Goal: Task Accomplishment & Management: Use online tool/utility

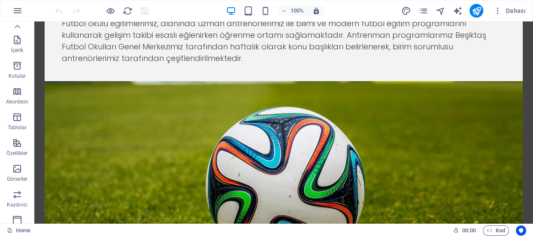
scroll to position [28, 0]
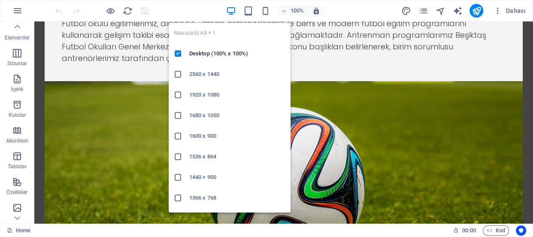
click at [232, 12] on icon "button" at bounding box center [231, 11] width 10 height 10
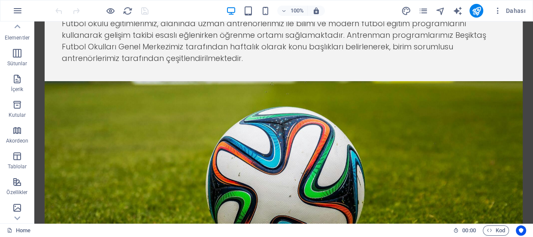
click at [356, 6] on div "100% Dahası" at bounding box center [291, 11] width 475 height 14
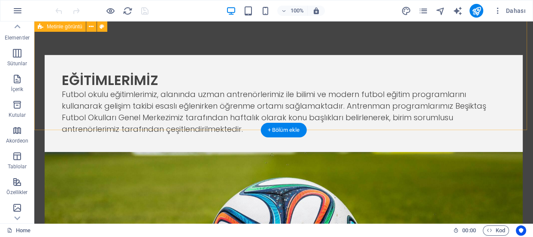
scroll to position [436, 0]
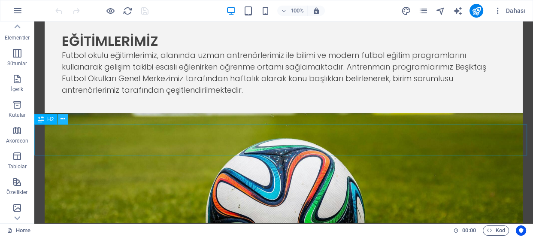
click at [63, 119] on icon at bounding box center [62, 119] width 5 height 9
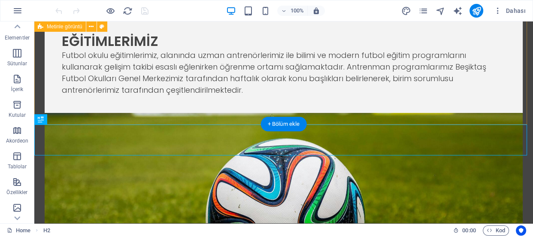
click at [349, 107] on div "EĞİTİMLERİMİZ Futbol okulu eğitimlerimiz, alanında uzman antrenörlerimiz ile bi…" at bounding box center [283, 166] width 498 height 363
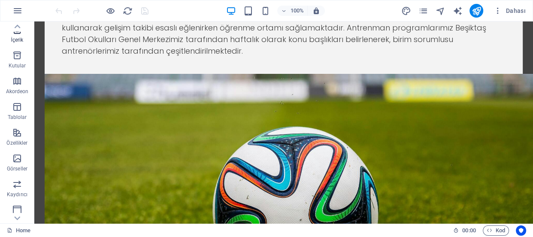
scroll to position [0, 0]
click at [17, 59] on icon "button" at bounding box center [17, 56] width 10 height 10
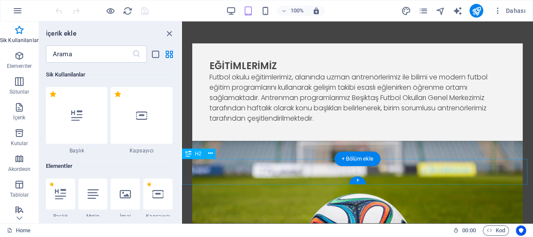
scroll to position [351, 0]
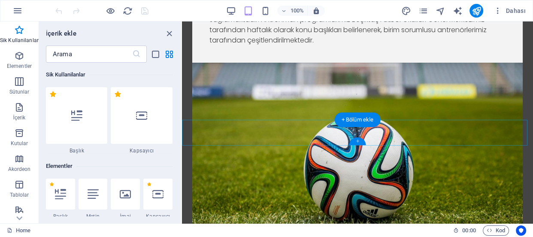
click at [360, 142] on div "+" at bounding box center [357, 141] width 17 height 8
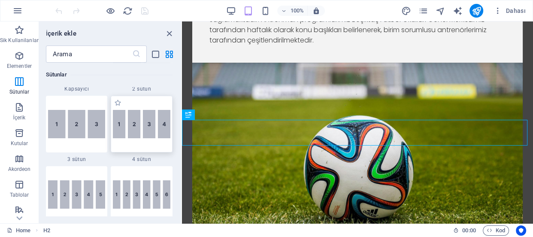
scroll to position [525, 0]
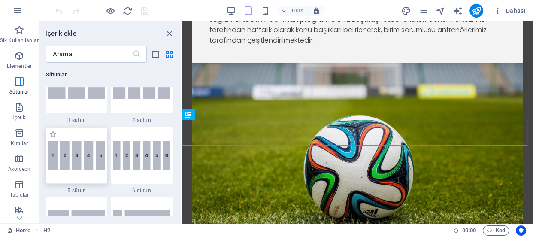
click at [87, 158] on img at bounding box center [76, 155] width 57 height 28
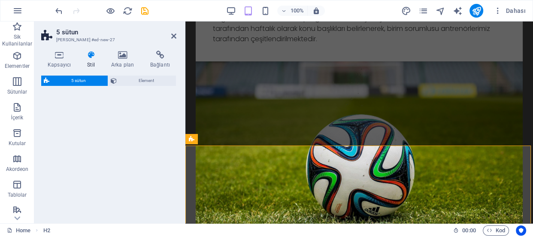
select select "rem"
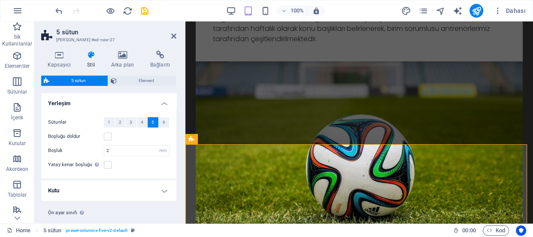
scroll to position [18, 0]
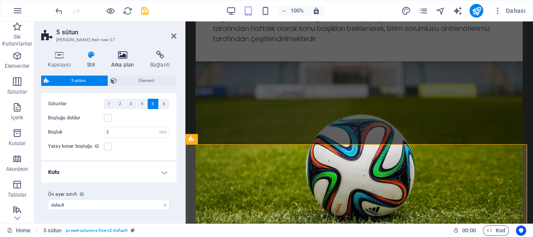
click at [126, 52] on icon at bounding box center [123, 55] width 36 height 9
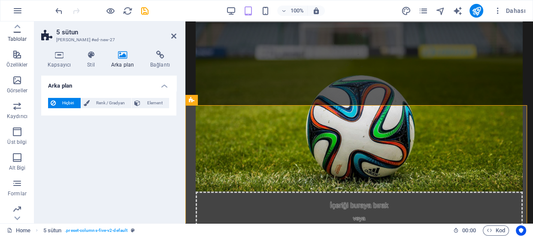
scroll to position [184, 0]
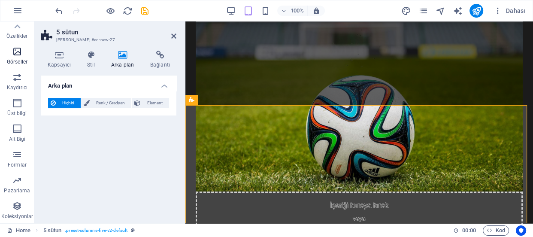
click at [16, 48] on icon "button" at bounding box center [17, 51] width 10 height 10
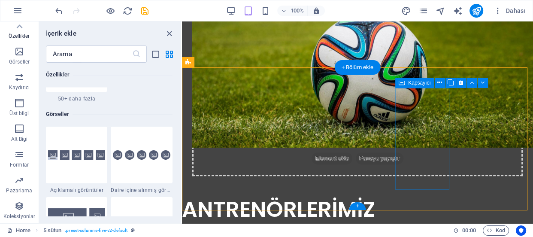
scroll to position [429, 0]
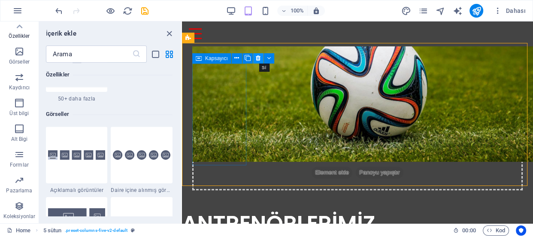
click at [257, 60] on icon at bounding box center [258, 58] width 5 height 9
click at [258, 56] on icon at bounding box center [258, 58] width 5 height 9
drag, startPoint x: 258, startPoint y: 58, endPoint x: 76, endPoint y: 36, distance: 183.6
click at [258, 58] on icon at bounding box center [258, 58] width 5 height 9
click at [258, 60] on icon at bounding box center [258, 58] width 5 height 9
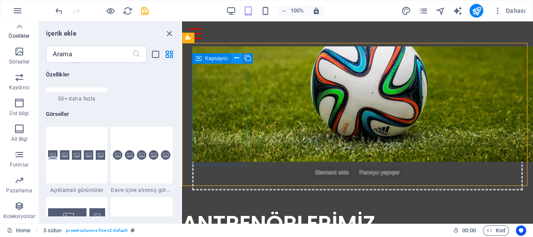
click at [238, 60] on icon at bounding box center [236, 58] width 5 height 9
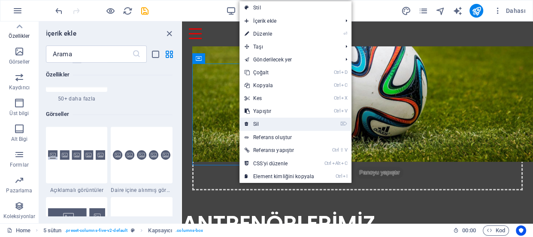
click at [262, 124] on link "⌦ Sil" at bounding box center [279, 124] width 80 height 13
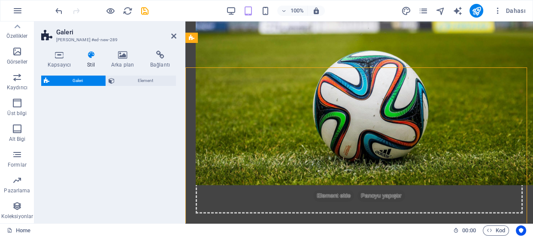
select select "rem"
select select "preset-gallery-v3-captions"
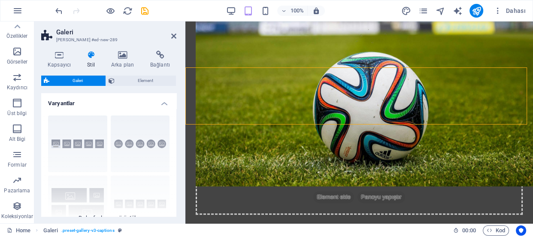
scroll to position [39, 0]
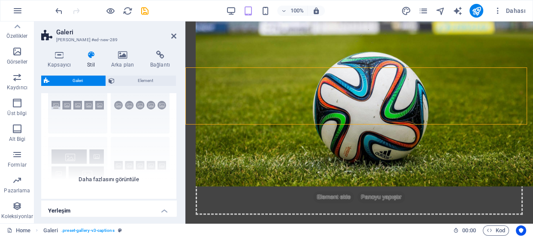
click at [132, 115] on div "Açıklamalar Daire Kolaj Varsayılan Kılavuz Kılavuz kaydırıldı" at bounding box center [108, 134] width 135 height 129
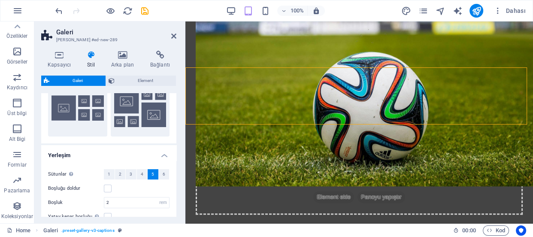
scroll to position [78, 0]
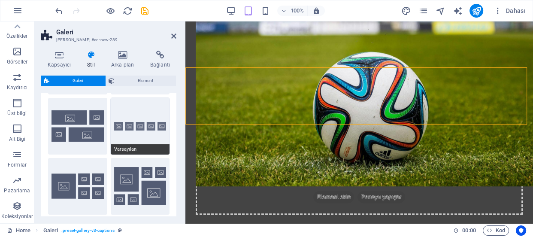
drag, startPoint x: 139, startPoint y: 132, endPoint x: 158, endPoint y: 122, distance: 22.1
click at [158, 122] on button "Varsayılan" at bounding box center [140, 126] width 59 height 57
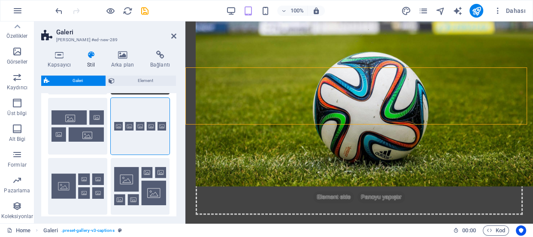
scroll to position [0, 0]
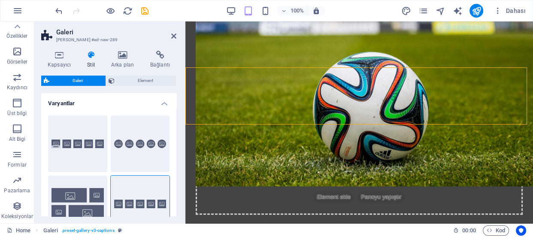
click at [182, 77] on div "Kapsayıcı Stil Arka plan Bağlantı Boyut Yükseklik Varsayılan px rem % vh vw Min…" at bounding box center [108, 133] width 149 height 179
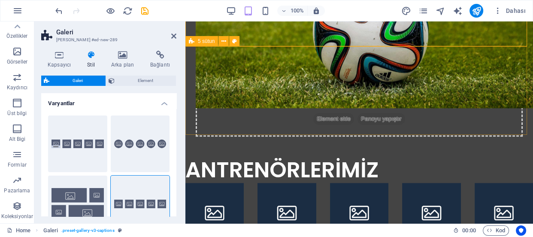
scroll to position [428, 0]
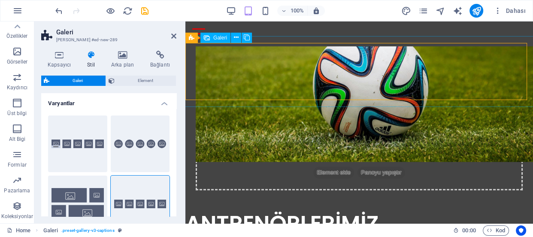
select select "4"
select select "px"
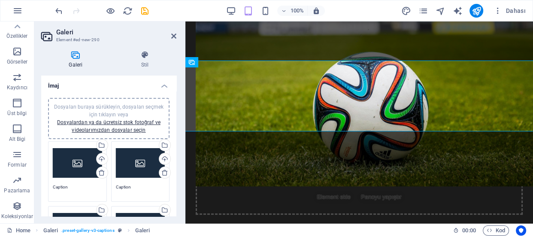
scroll to position [39, 0]
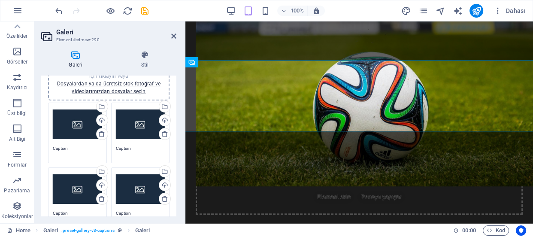
click at [81, 127] on div "Dosyaları buraya sürükleyin, dosyaları seçmek için tıklayın veya Dosyalardan ya…" at bounding box center [77, 124] width 49 height 34
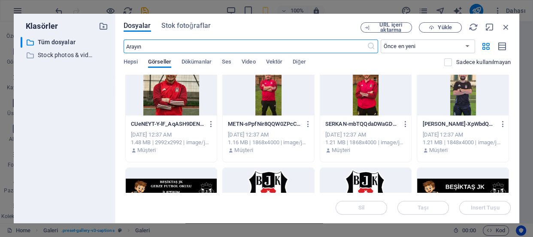
scroll to position [193, 0]
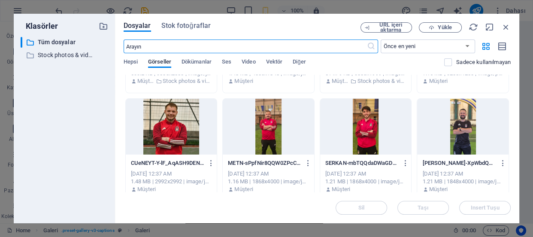
click at [269, 121] on div at bounding box center [268, 127] width 91 height 56
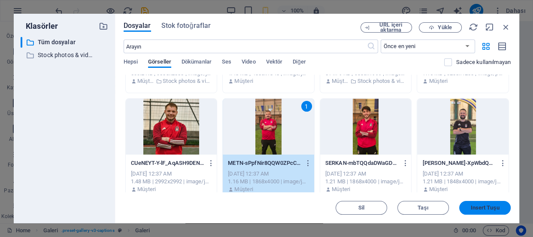
click at [485, 207] on span "Insert Tuşu" at bounding box center [484, 207] width 29 height 5
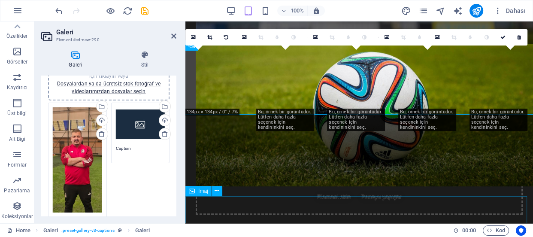
scroll to position [444, 0]
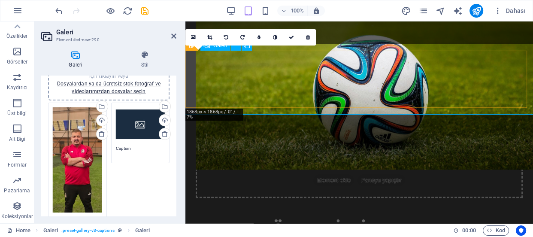
drag, startPoint x: 215, startPoint y: 93, endPoint x: 218, endPoint y: 86, distance: 8.3
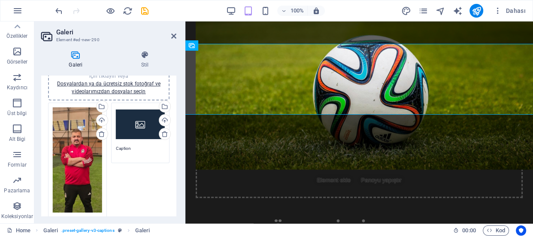
scroll to position [0, 0]
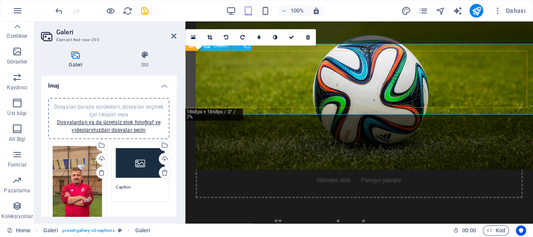
click at [210, 35] on icon at bounding box center [209, 37] width 5 height 5
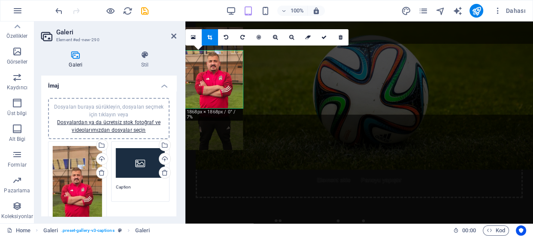
drag, startPoint x: 220, startPoint y: 142, endPoint x: 219, endPoint y: 118, distance: 23.6
click at [219, 118] on div at bounding box center [213, 88] width 57 height 123
click at [275, 35] on icon at bounding box center [274, 37] width 5 height 5
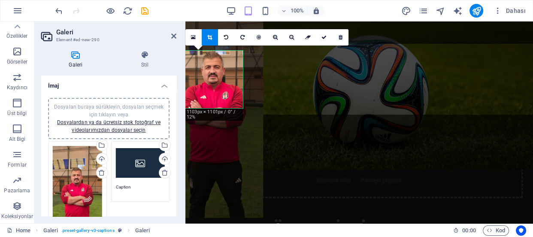
drag, startPoint x: 230, startPoint y: 78, endPoint x: 230, endPoint y: 102, distance: 24.5
click at [230, 102] on div at bounding box center [214, 113] width 97 height 208
click at [323, 36] on icon at bounding box center [323, 37] width 5 height 5
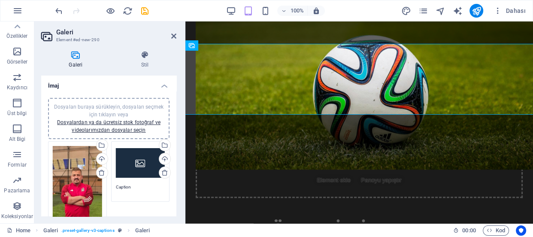
scroll to position [39, 0]
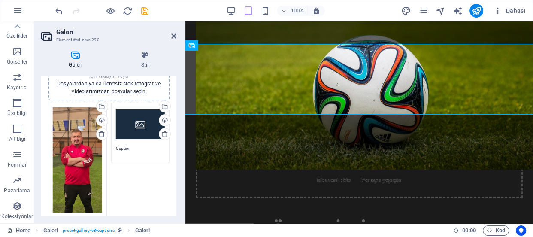
click at [131, 123] on div "Dosyaları buraya sürükleyin, dosyaları seçmek için tıklayın veya Dosyalardan ya…" at bounding box center [140, 124] width 49 height 34
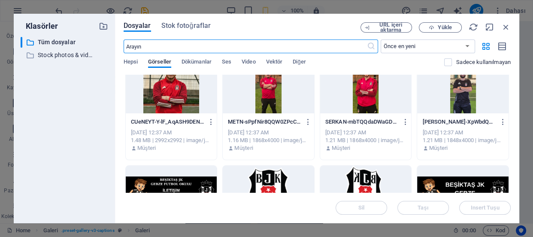
scroll to position [195, 0]
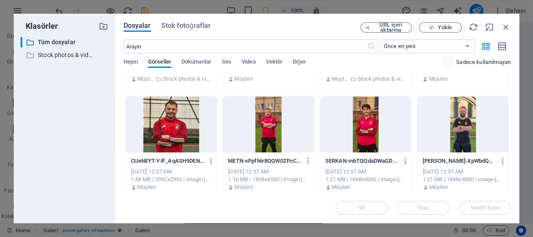
click at [368, 114] on div at bounding box center [365, 125] width 91 height 56
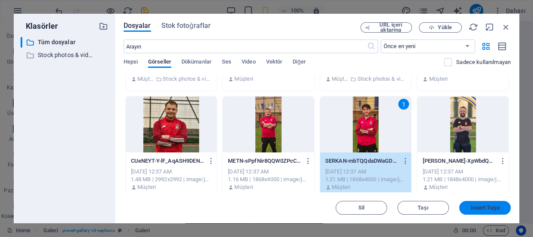
click at [477, 206] on span "Insert Tuşu" at bounding box center [484, 207] width 29 height 5
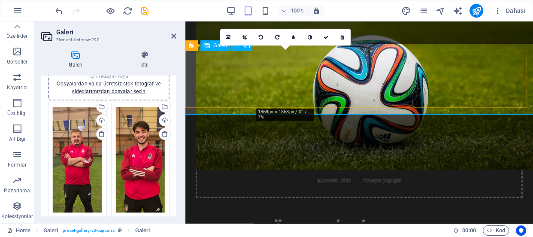
drag, startPoint x: 287, startPoint y: 93, endPoint x: 287, endPoint y: 86, distance: 6.9
click at [244, 33] on link at bounding box center [244, 37] width 16 height 16
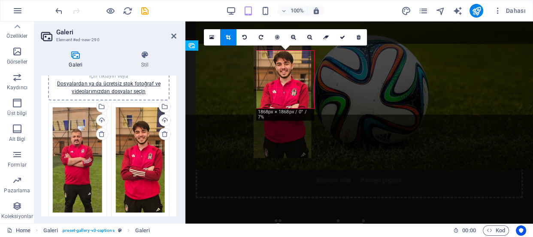
drag, startPoint x: 283, startPoint y: 101, endPoint x: 280, endPoint y: 86, distance: 15.7
click at [280, 86] on div at bounding box center [281, 96] width 57 height 123
click at [283, 85] on div at bounding box center [281, 97] width 57 height 123
click at [285, 86] on div at bounding box center [281, 97] width 57 height 123
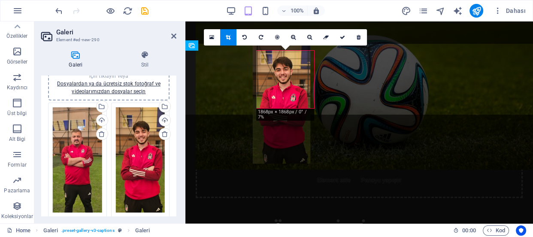
click at [287, 91] on div at bounding box center [281, 102] width 57 height 123
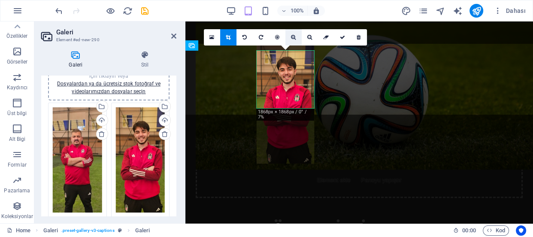
click at [294, 36] on icon at bounding box center [293, 37] width 5 height 5
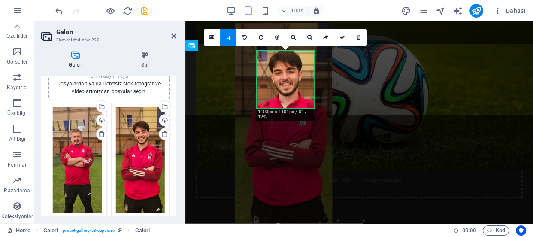
drag, startPoint x: 291, startPoint y: 80, endPoint x: 288, endPoint y: 98, distance: 17.8
click at [288, 98] on div at bounding box center [283, 127] width 97 height 208
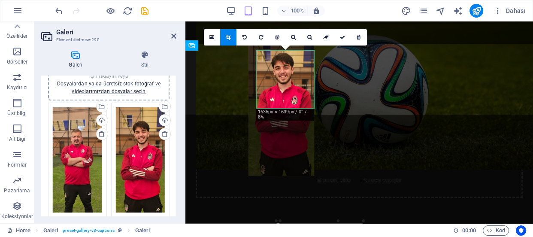
click at [290, 99] on div at bounding box center [281, 105] width 66 height 141
click at [343, 37] on icon at bounding box center [342, 37] width 5 height 5
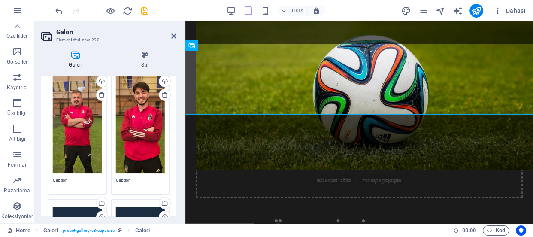
scroll to position [156, 0]
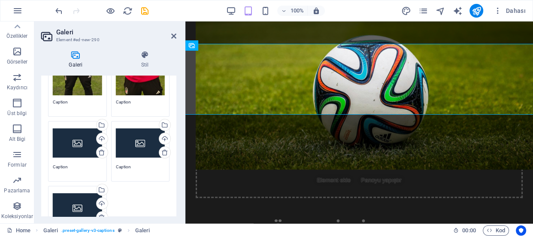
click at [79, 133] on div "Dosyaları buraya sürükleyin, dosyaları seçmek için tıklayın veya Dosyalardan ya…" at bounding box center [77, 143] width 49 height 34
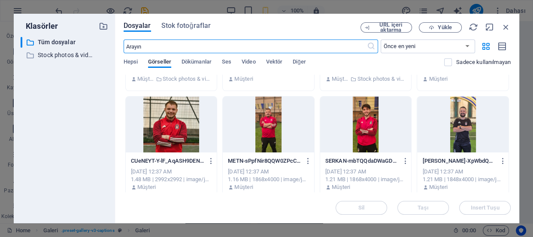
scroll to position [234, 0]
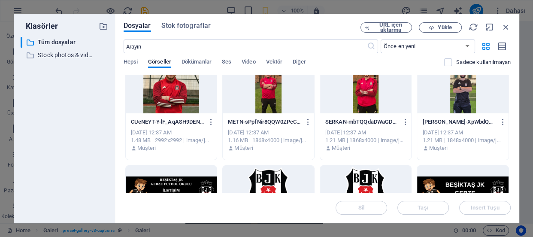
click at [181, 93] on div at bounding box center [171, 85] width 91 height 56
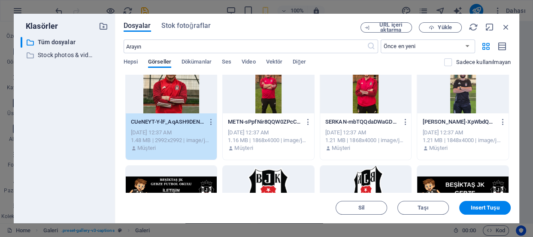
click at [181, 93] on div "1" at bounding box center [171, 85] width 91 height 56
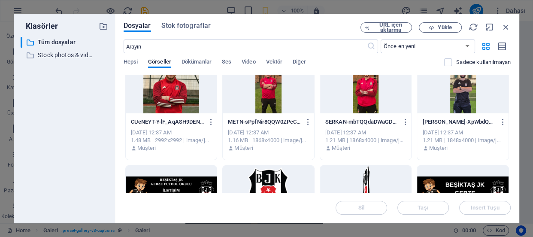
click at [181, 94] on div at bounding box center [171, 85] width 91 height 56
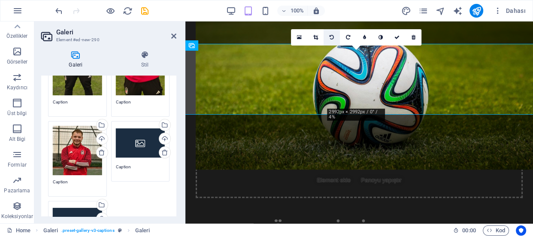
click at [317, 34] on link at bounding box center [315, 37] width 16 height 16
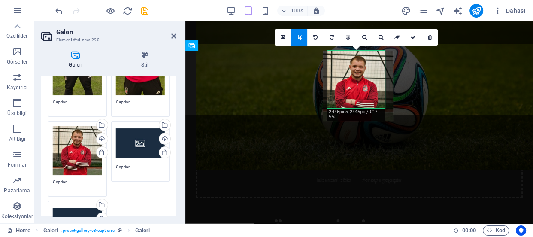
drag, startPoint x: 366, startPoint y: 80, endPoint x: 368, endPoint y: 85, distance: 5.4
click at [368, 85] on div at bounding box center [358, 86] width 70 height 70
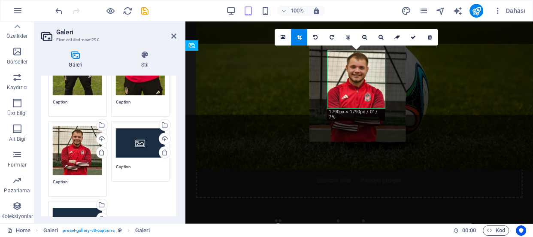
click at [370, 97] on div at bounding box center [357, 93] width 96 height 96
click at [369, 84] on div at bounding box center [358, 93] width 96 height 96
click at [411, 35] on icon at bounding box center [412, 37] width 5 height 5
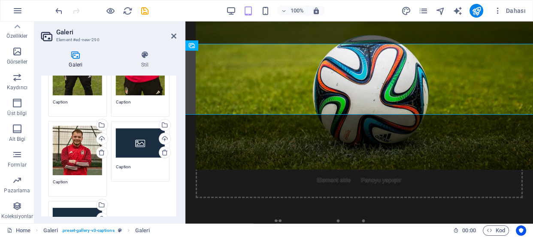
click at [138, 138] on div "Dosyaları buraya sürükleyin, dosyaları seçmek için tıklayın veya Dosyalardan ya…" at bounding box center [140, 143] width 49 height 34
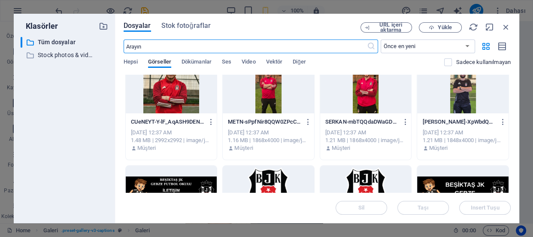
click at [463, 86] on div at bounding box center [462, 85] width 91 height 56
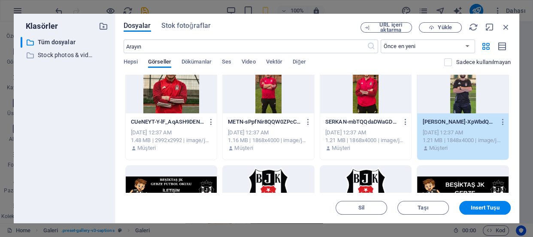
click at [463, 86] on div "1" at bounding box center [462, 85] width 91 height 56
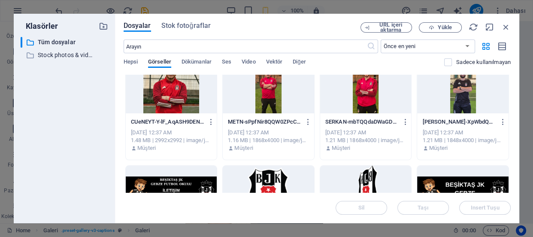
click at [463, 86] on div at bounding box center [462, 85] width 91 height 56
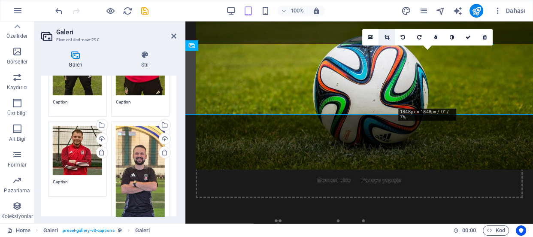
click at [384, 36] on icon at bounding box center [386, 37] width 5 height 5
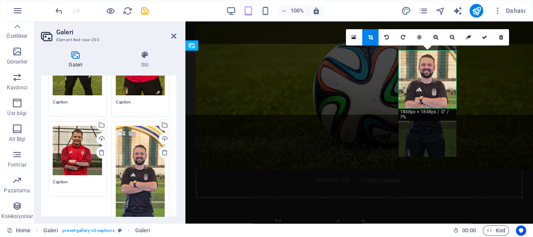
drag, startPoint x: 428, startPoint y: 100, endPoint x: 427, endPoint y: 81, distance: 18.5
click at [427, 81] on div at bounding box center [426, 94] width 57 height 124
click at [435, 37] on icon at bounding box center [435, 37] width 5 height 5
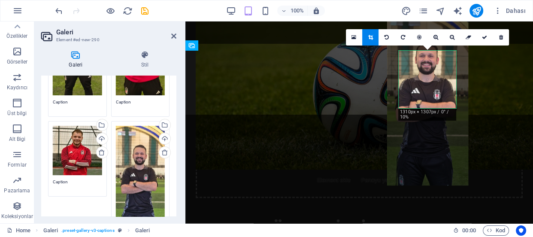
drag, startPoint x: 435, startPoint y: 73, endPoint x: 437, endPoint y: 81, distance: 8.7
click at [437, 81] on div at bounding box center [427, 97] width 81 height 175
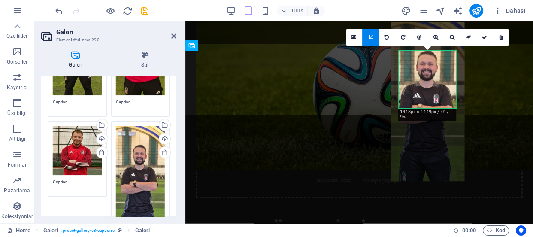
drag, startPoint x: 437, startPoint y: 75, endPoint x: 437, endPoint y: 81, distance: 5.6
click at [437, 81] on div at bounding box center [427, 101] width 73 height 159
click at [483, 36] on icon at bounding box center [484, 37] width 5 height 5
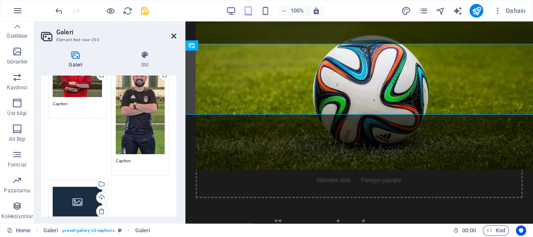
click at [172, 35] on icon at bounding box center [173, 36] width 5 height 7
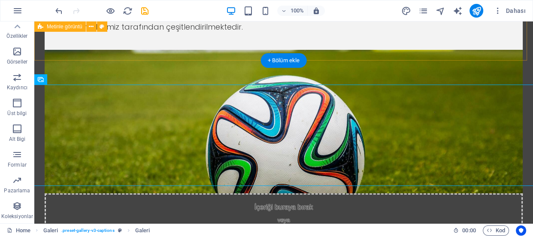
scroll to position [499, 0]
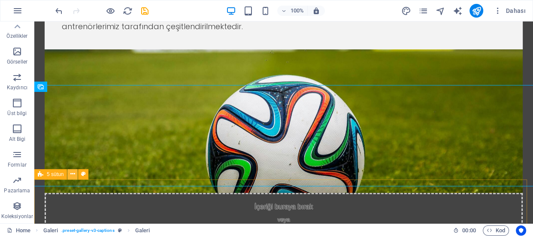
click at [72, 174] on icon at bounding box center [72, 173] width 5 height 9
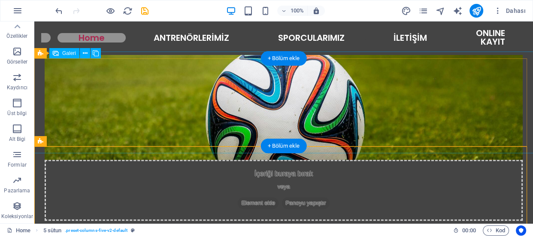
scroll to position [421, 0]
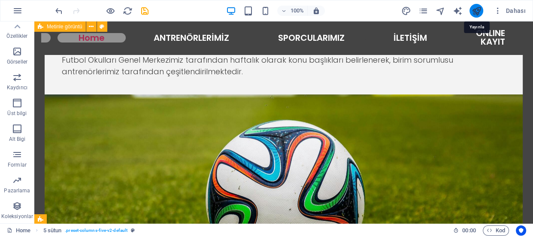
click at [478, 9] on icon "publish" at bounding box center [476, 11] width 10 height 10
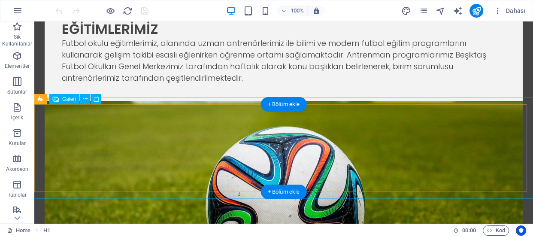
scroll to position [526, 0]
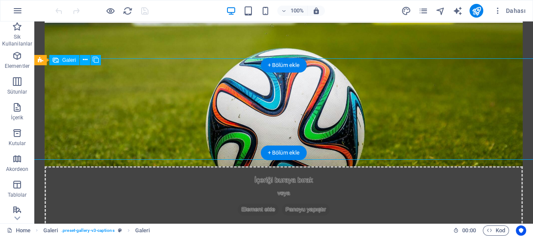
select select "4"
select select "px"
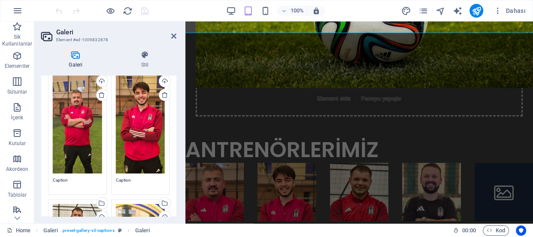
scroll to position [117, 0]
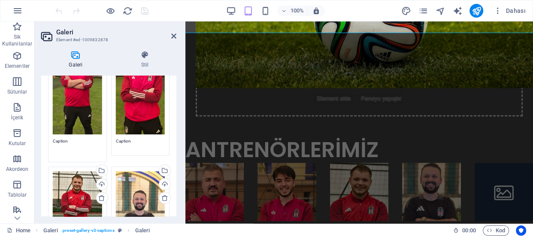
click at [73, 140] on textarea "Caption" at bounding box center [77, 147] width 49 height 19
type textarea "C"
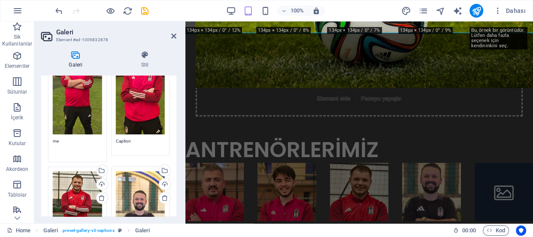
type textarea "m"
type textarea "METİN SANIK"
click at [148, 142] on textarea "Caption" at bounding box center [140, 147] width 49 height 19
drag, startPoint x: 127, startPoint y: 138, endPoint x: 101, endPoint y: 136, distance: 26.3
click at [101, 136] on div "Dosyaları buraya sürükleyin, dosyaları seçmek için tıklayın veya Dosyalardan ya…" at bounding box center [109, 194] width 126 height 344
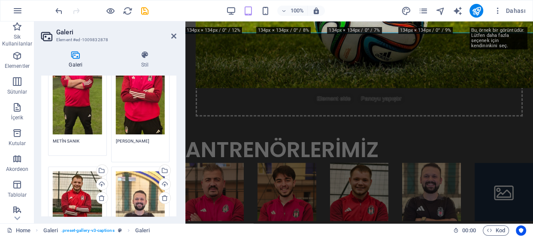
scroll to position [156, 0]
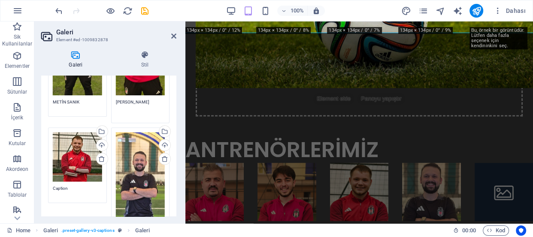
type textarea "[PERSON_NAME]"
click at [66, 187] on textarea "Caption" at bounding box center [77, 191] width 49 height 13
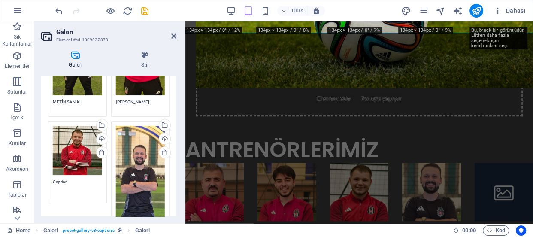
drag, startPoint x: 73, startPoint y: 181, endPoint x: 44, endPoint y: 170, distance: 31.1
click at [44, 170] on div "Dosyaları buraya sürükleyin, dosyaları seçmek için tıklayın veya Dosyalardan ya…" at bounding box center [108, 138] width 135 height 406
click at [73, 178] on textarea "[PERSON_NAME] [PERSON_NAME]" at bounding box center [77, 187] width 49 height 19
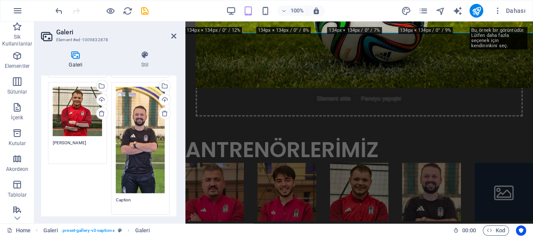
scroll to position [234, 0]
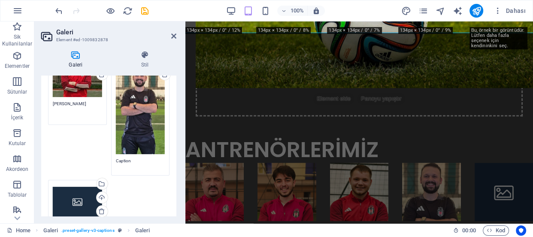
type textarea "[PERSON_NAME]"
click at [140, 160] on textarea "Caption" at bounding box center [140, 166] width 49 height 19
type textarea "C"
type textarea "M. [PERSON_NAME]"
click at [138, 188] on div "Dosyaları buraya sürükleyin, dosyaları seçmek için tıklayın veya Dosyalardan ya…" at bounding box center [109, 77] width 126 height 344
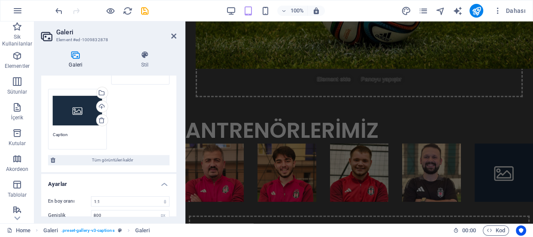
scroll to position [403, 0]
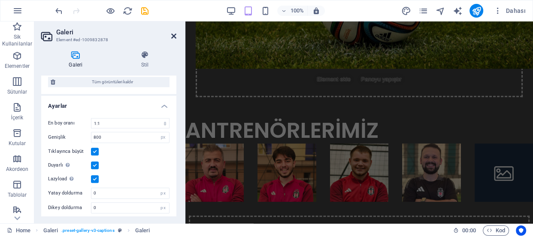
click at [172, 35] on icon at bounding box center [173, 36] width 5 height 7
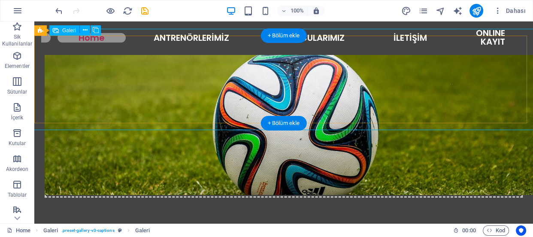
scroll to position [483, 0]
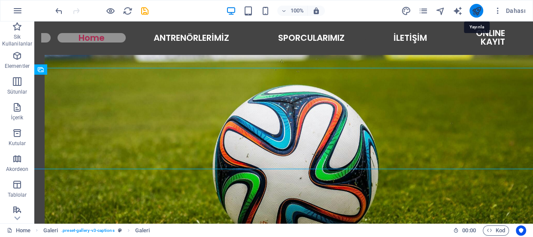
click at [475, 11] on icon "publish" at bounding box center [476, 11] width 10 height 10
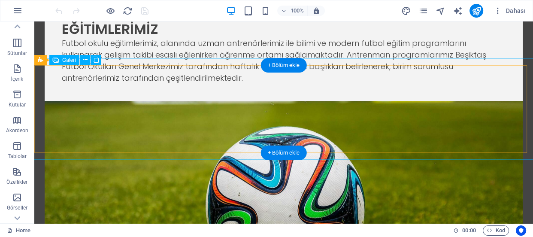
scroll to position [526, 0]
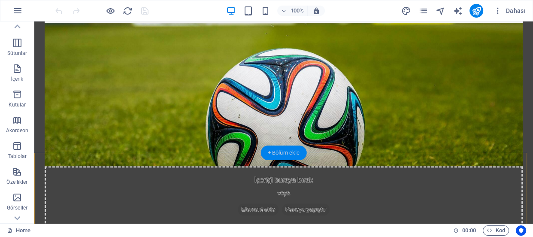
click at [296, 152] on div "+ Bölüm ekle" at bounding box center [284, 152] width 46 height 15
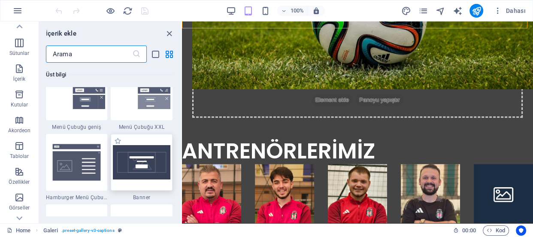
scroll to position [5477, 0]
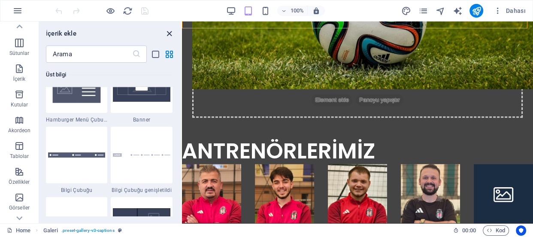
click at [169, 33] on icon "close panel" at bounding box center [169, 34] width 10 height 10
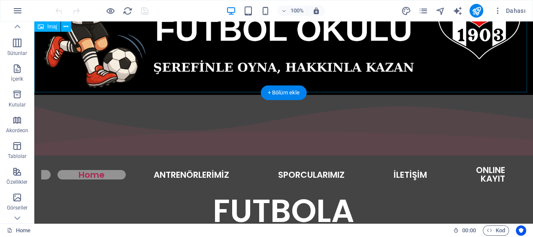
scroll to position [36, 0]
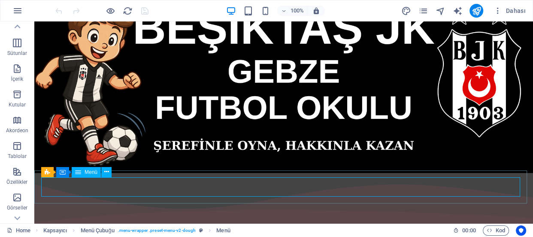
click at [86, 173] on span "Menü" at bounding box center [90, 171] width 13 height 5
click at [109, 170] on button at bounding box center [106, 172] width 10 height 10
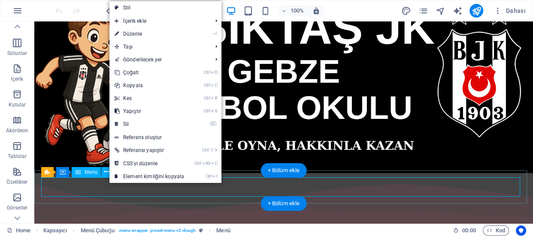
drag, startPoint x: 125, startPoint y: 209, endPoint x: 91, endPoint y: 187, distance: 40.5
select select
select select "primary"
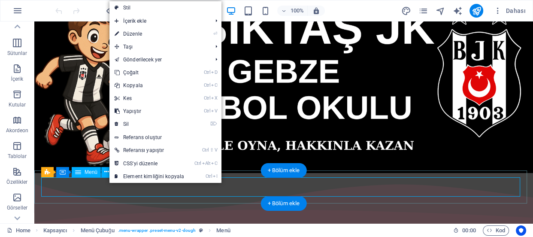
select select
select select "default"
select select
select select "default"
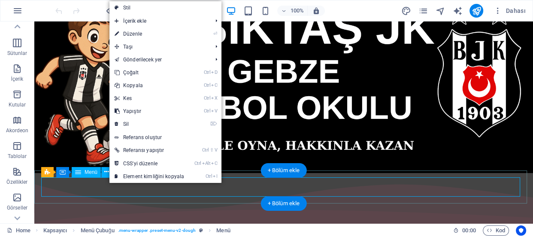
select select "default"
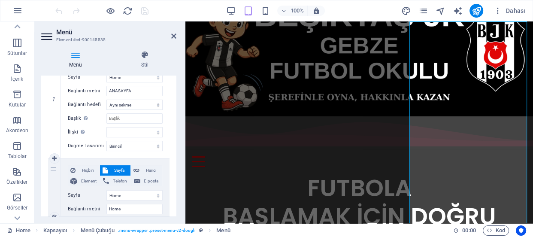
scroll to position [156, 0]
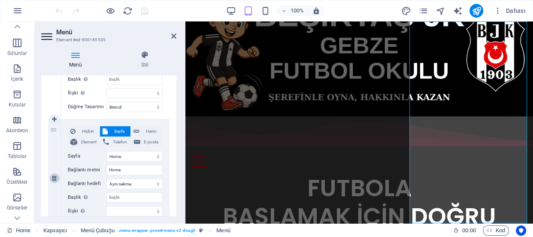
click at [54, 178] on icon at bounding box center [54, 178] width 5 height 6
select select
type input "ANTRENÖRLERİMİZ"
type input "/#location"
type input "SPORCULARIMIZ"
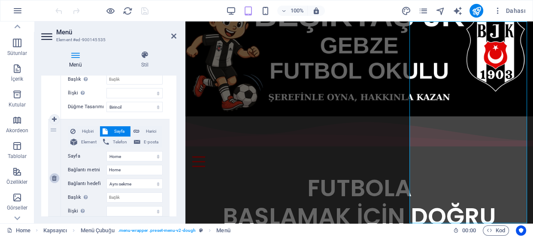
select select
type input "#ed-903667863"
type input "İLETİŞİM"
select select
type input "/null"
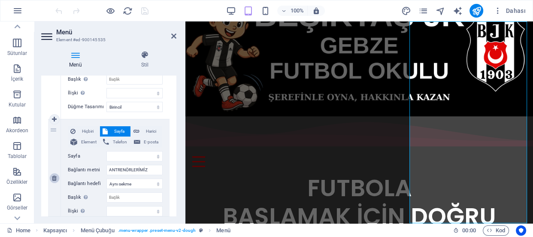
type input "ONLINE KAYIT"
select select "blank"
select select
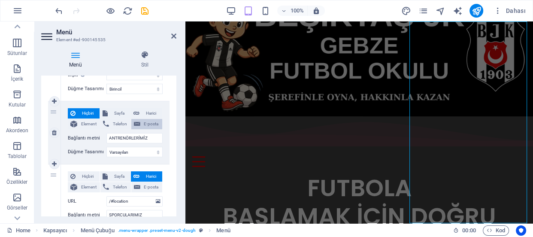
scroll to position [135, 0]
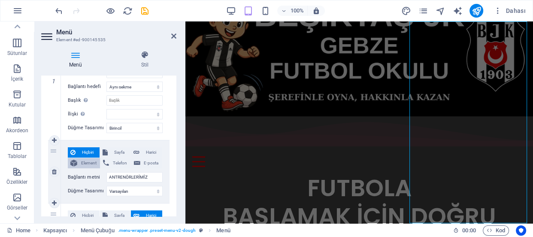
click at [93, 162] on span "Element" at bounding box center [89, 163] width 18 height 10
select select
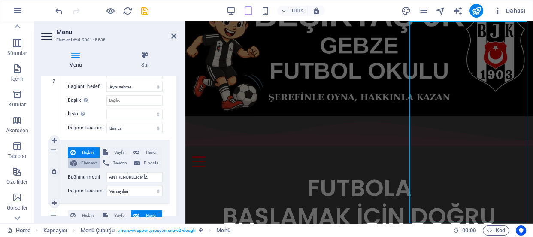
select select
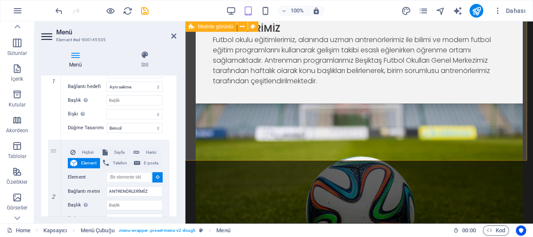
scroll to position [347, 0]
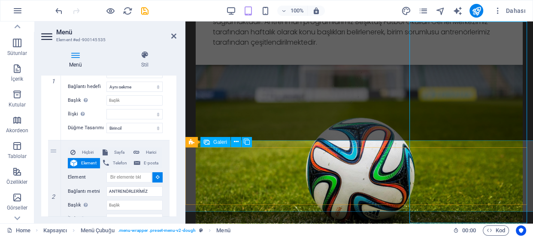
select select
type input "#ed-1009832878"
select select
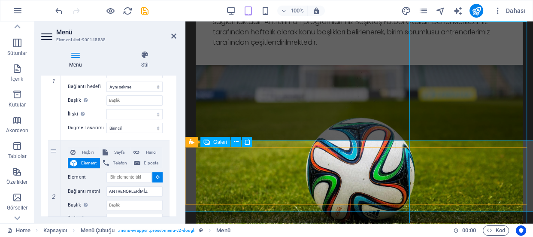
select select
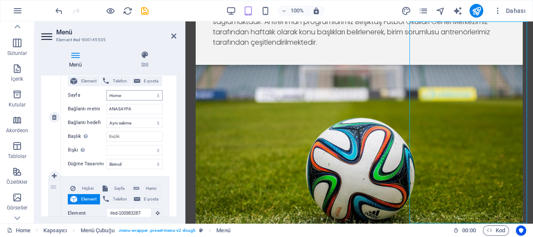
scroll to position [0, 0]
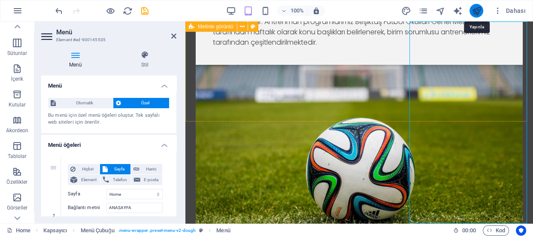
click at [477, 7] on icon "publish" at bounding box center [476, 11] width 10 height 10
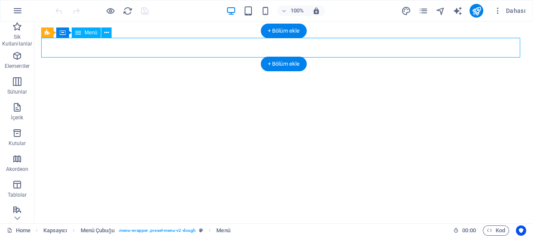
select select
select select "primary"
select select "default"
select select
select select "default"
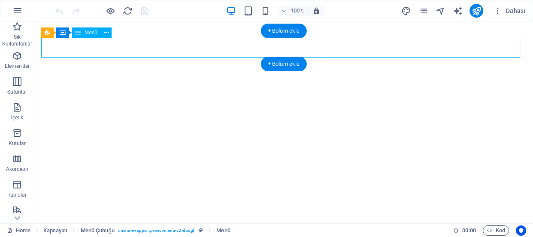
select select "default"
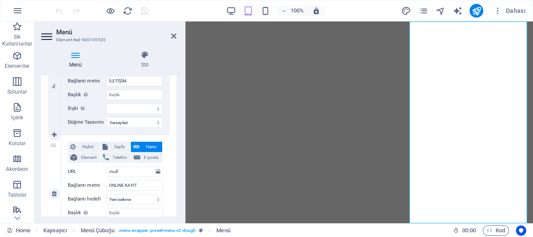
scroll to position [528, 0]
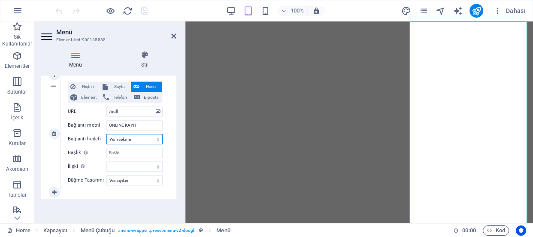
click at [157, 138] on select "Yeni sekme Aynı sekme Kaplama" at bounding box center [134, 139] width 56 height 10
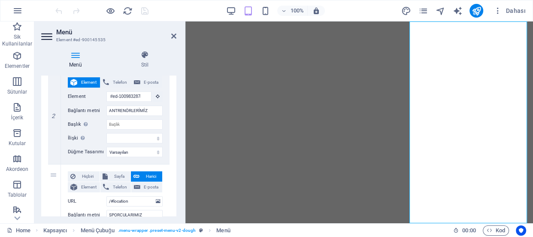
scroll to position [60, 0]
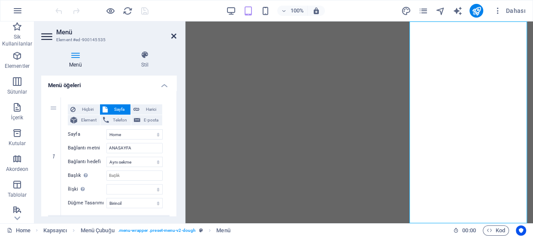
click at [175, 36] on icon at bounding box center [173, 36] width 5 height 7
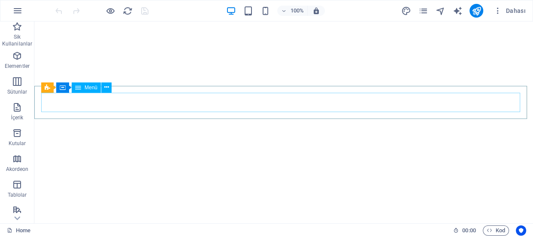
click at [93, 87] on span "Menü" at bounding box center [90, 87] width 13 height 5
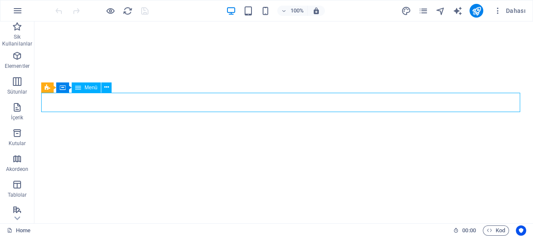
click at [93, 87] on span "Menü" at bounding box center [90, 87] width 13 height 5
select select
select select "primary"
select select "default"
select select
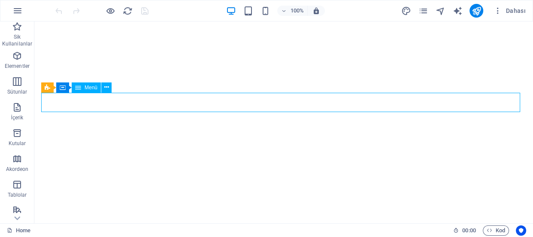
select select "default"
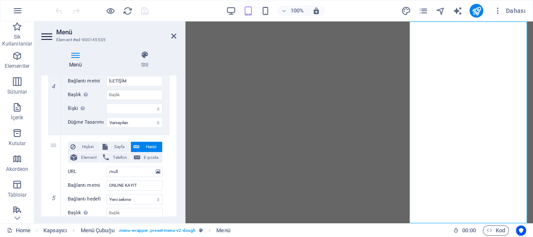
scroll to position [528, 0]
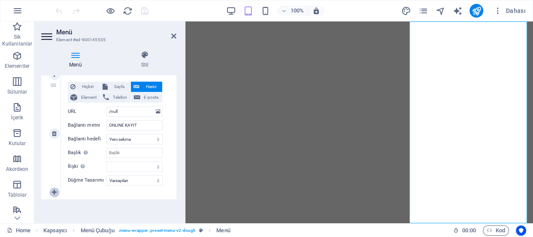
click at [55, 189] on icon at bounding box center [54, 192] width 5 height 6
select select
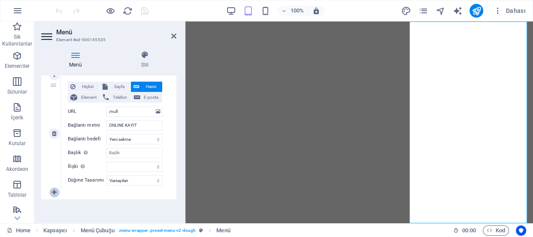
select select
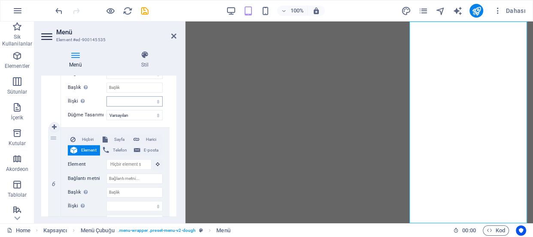
scroll to position [632, 0]
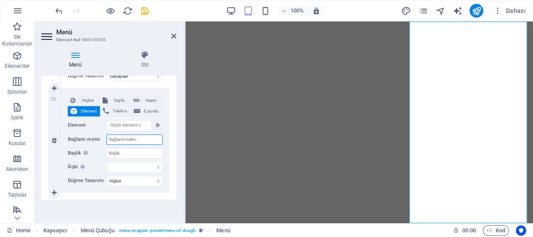
click at [149, 137] on input "Bağlantı metni" at bounding box center [134, 139] width 56 height 10
type input "A"
select select
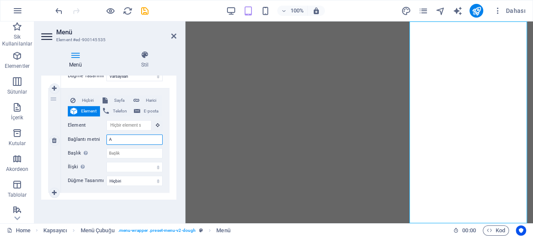
select select
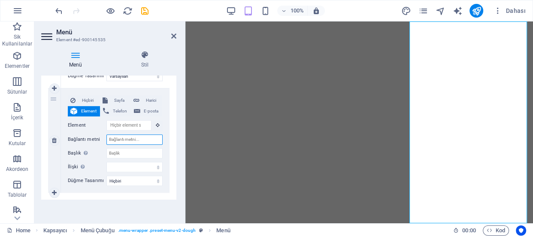
select select
click at [147, 136] on input "Bağlantı metni" at bounding box center [134, 139] width 56 height 10
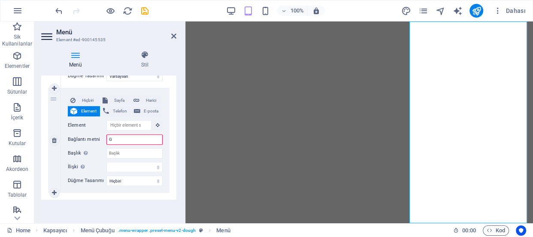
type input "GA"
select select
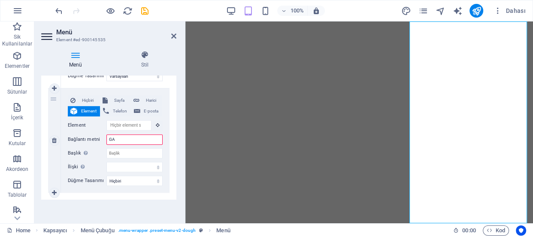
select select
type input "GALERİ"
select select
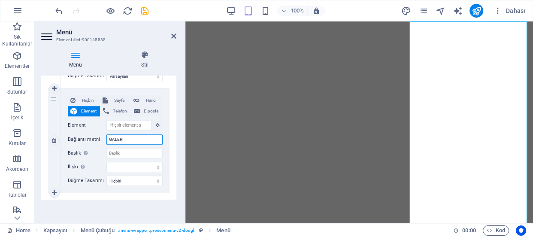
select select
type input "G"
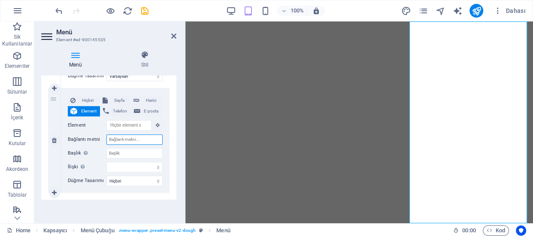
select select
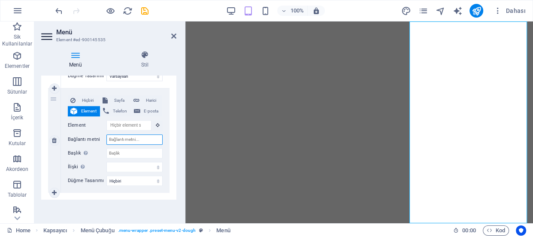
select select
type input "GA"
select select
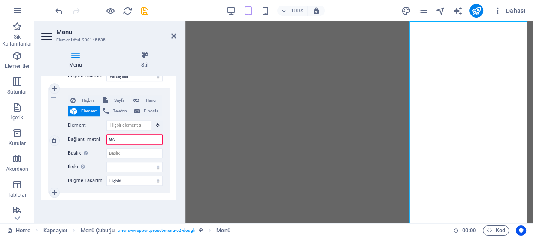
select select
type input "G"
select select
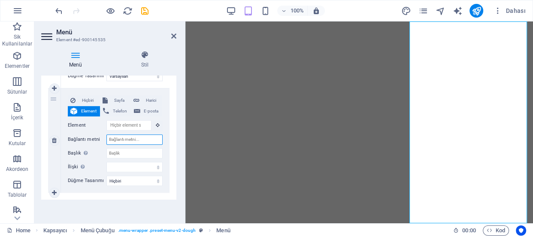
select select
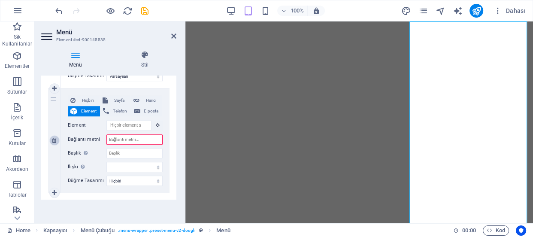
click at [55, 137] on icon at bounding box center [54, 140] width 5 height 6
select select
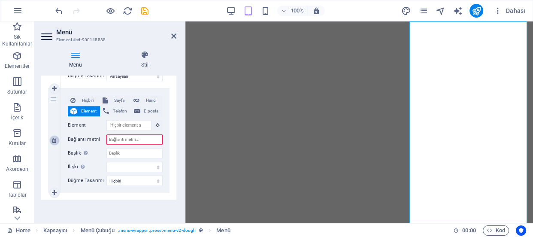
select select
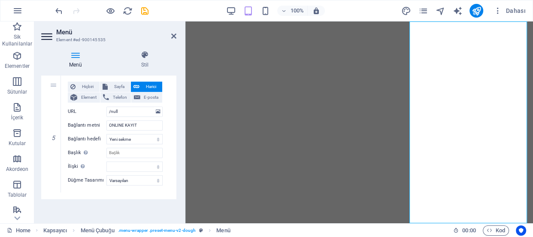
scroll to position [528, 0]
click at [172, 35] on icon at bounding box center [173, 36] width 5 height 7
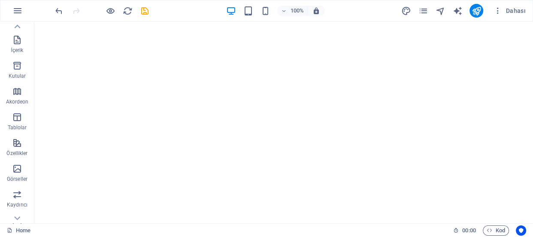
scroll to position [0, 0]
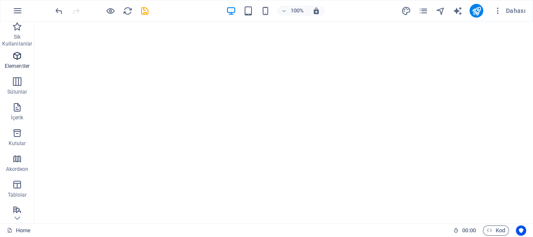
click at [18, 53] on icon "button" at bounding box center [17, 56] width 10 height 10
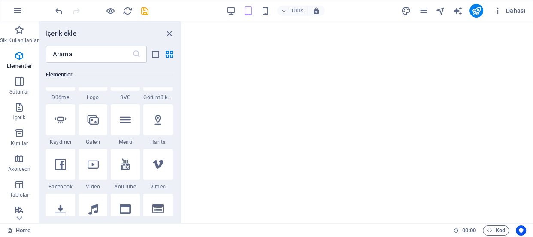
scroll to position [130, 0]
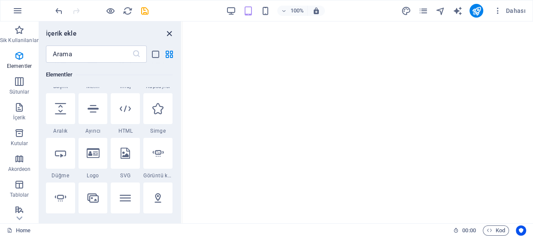
click at [172, 33] on icon "close panel" at bounding box center [169, 34] width 10 height 10
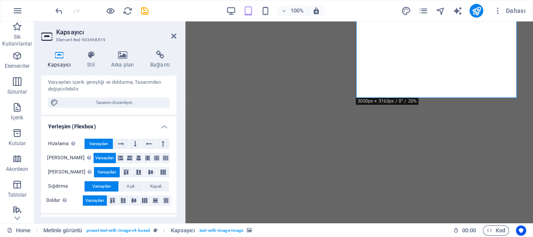
scroll to position [0, 0]
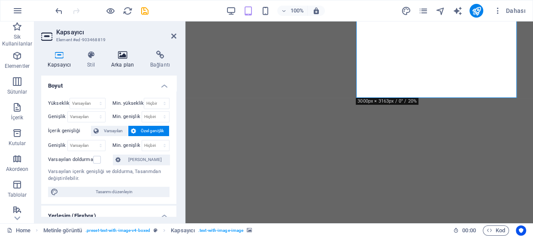
click at [121, 54] on icon at bounding box center [123, 55] width 36 height 9
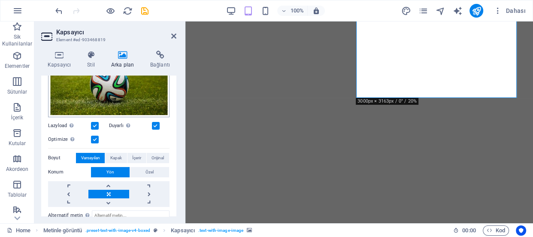
scroll to position [78, 0]
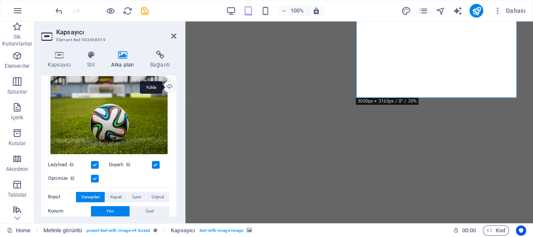
click at [170, 87] on div "Yükle" at bounding box center [168, 87] width 13 height 13
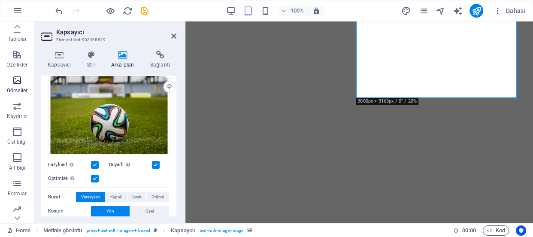
click at [18, 81] on icon "button" at bounding box center [17, 80] width 10 height 10
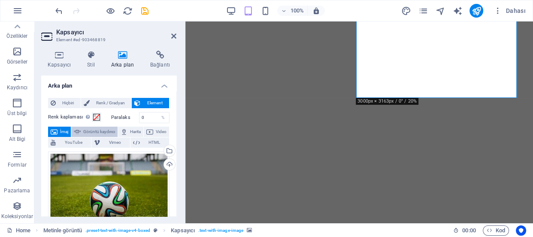
scroll to position [78, 0]
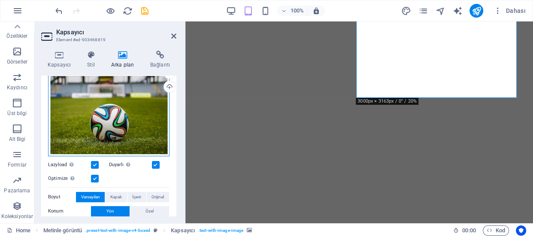
click at [105, 122] on div "Dosyaları buraya sürükleyin, dosyaları seçmek için tıklayın veya Dosyalardan ya…" at bounding box center [108, 115] width 121 height 82
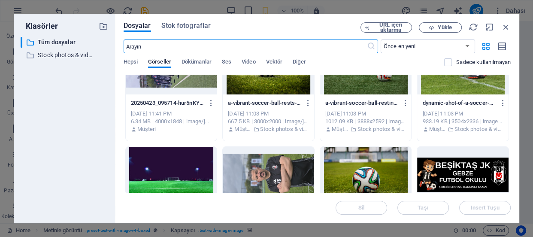
scroll to position [0, 0]
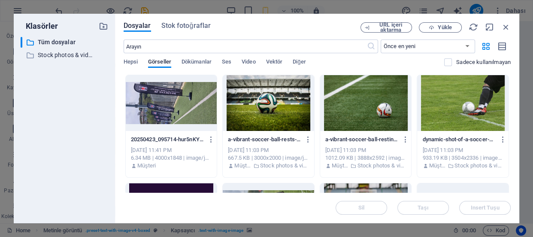
click at [170, 100] on div at bounding box center [171, 103] width 91 height 56
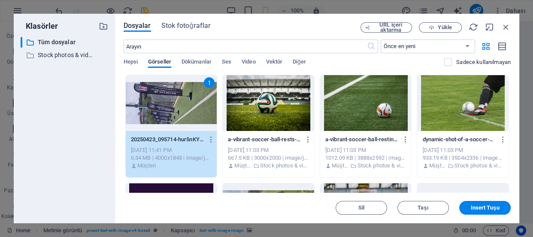
click at [172, 98] on div "1" at bounding box center [171, 103] width 91 height 56
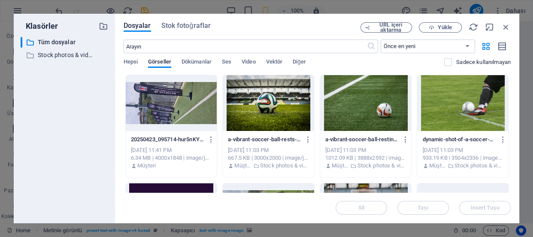
click at [172, 98] on div at bounding box center [171, 103] width 91 height 56
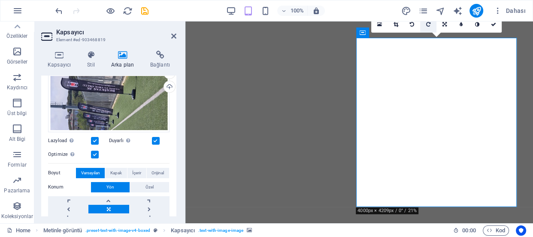
click at [429, 23] on icon at bounding box center [428, 24] width 4 height 5
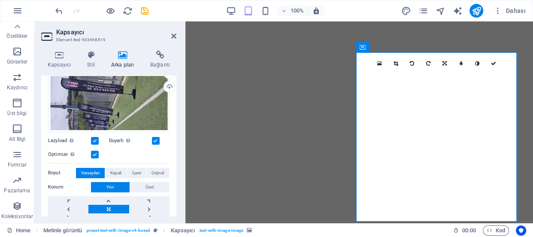
click at [395, 63] on icon at bounding box center [395, 63] width 5 height 5
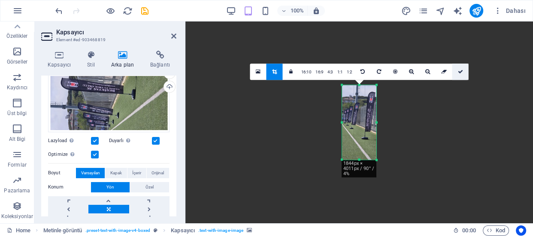
click at [461, 69] on icon at bounding box center [459, 71] width 5 height 5
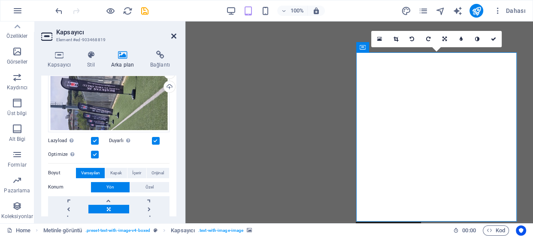
click at [174, 34] on icon at bounding box center [173, 36] width 5 height 7
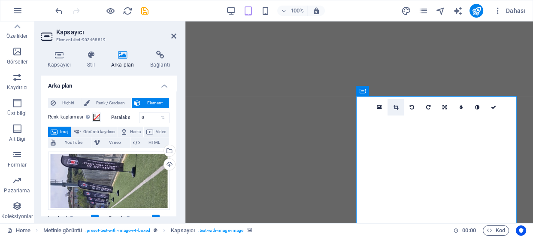
click at [395, 106] on icon at bounding box center [395, 107] width 5 height 5
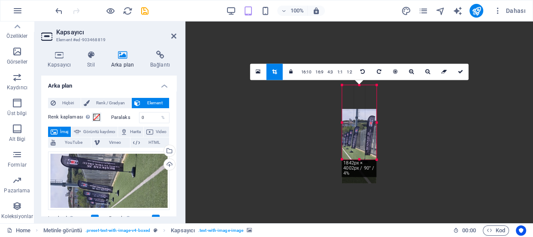
drag, startPoint x: 365, startPoint y: 113, endPoint x: 367, endPoint y: 133, distance: 20.3
click at [367, 133] on div at bounding box center [359, 146] width 34 height 74
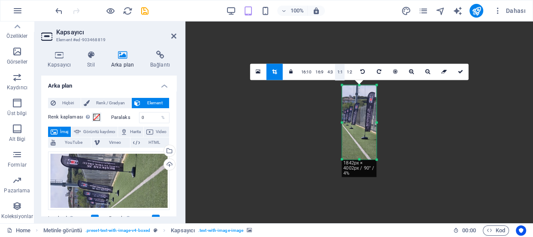
click at [341, 69] on link "1:1" at bounding box center [340, 72] width 10 height 16
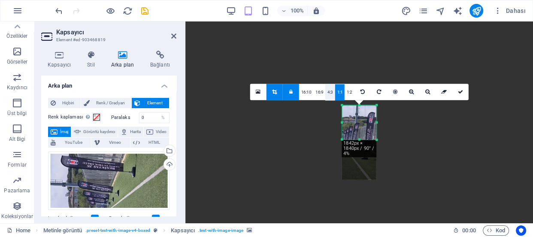
click at [331, 89] on link "4:3" at bounding box center [330, 92] width 10 height 16
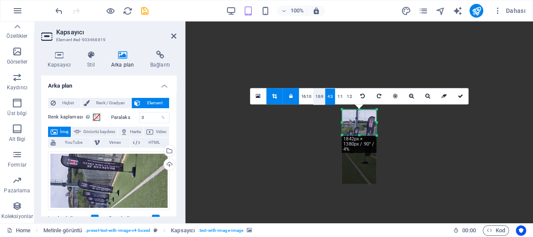
click at [319, 95] on link "16:9" at bounding box center [319, 96] width 12 height 16
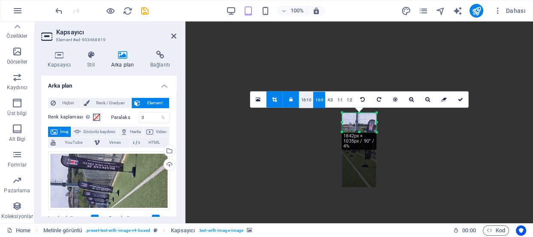
click at [308, 97] on link "16:10" at bounding box center [306, 100] width 15 height 16
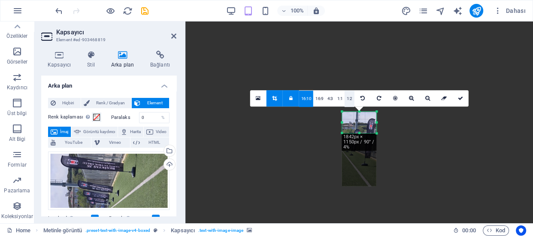
click at [350, 98] on link "1:2" at bounding box center [349, 98] width 10 height 16
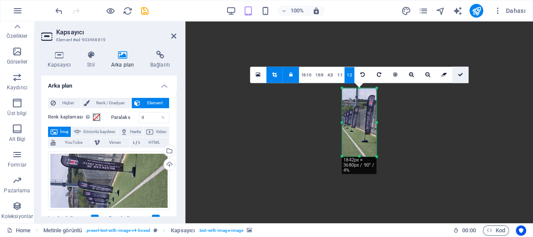
click at [457, 75] on icon at bounding box center [459, 74] width 5 height 5
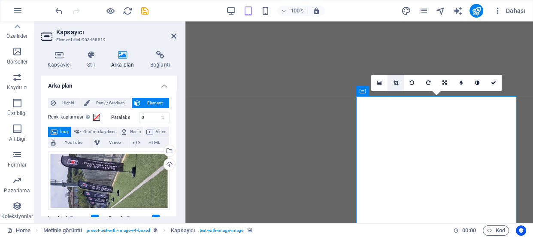
click at [395, 81] on icon at bounding box center [395, 82] width 5 height 5
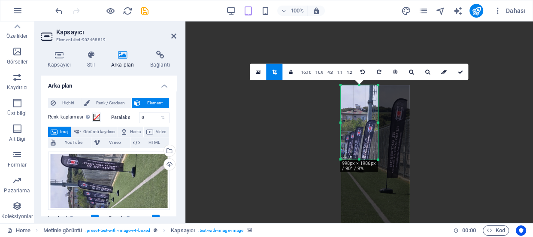
drag, startPoint x: 368, startPoint y: 109, endPoint x: 368, endPoint y: 158, distance: 48.9
click at [368, 158] on div "180 170 160 150 140 130 120 110 100 90 80 70 60 50 40 30 20 10 0 -10 -20 -30 -4…" at bounding box center [359, 122] width 37 height 74
click at [460, 71] on icon at bounding box center [459, 71] width 5 height 5
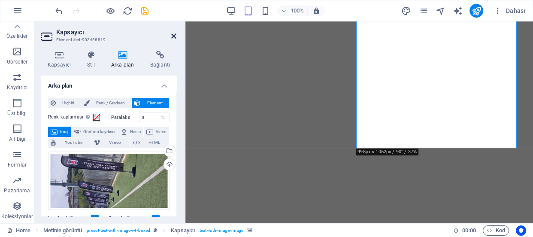
click at [172, 36] on icon at bounding box center [173, 36] width 5 height 7
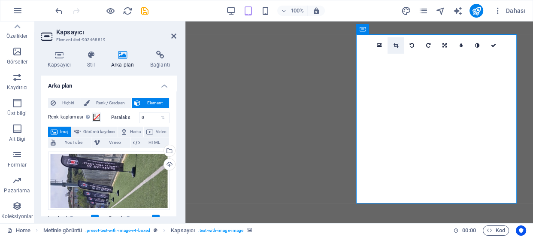
click at [396, 44] on icon at bounding box center [395, 45] width 5 height 5
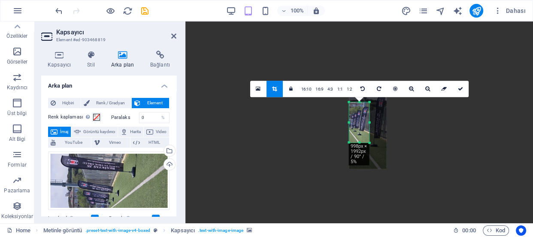
drag, startPoint x: 359, startPoint y: 133, endPoint x: 358, endPoint y: 119, distance: 13.8
click at [358, 119] on div at bounding box center [367, 128] width 37 height 81
click at [459, 86] on icon at bounding box center [459, 88] width 5 height 5
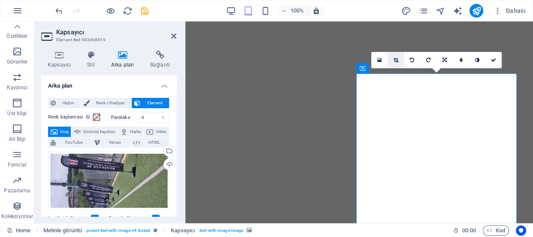
click at [394, 60] on icon at bounding box center [395, 59] width 5 height 5
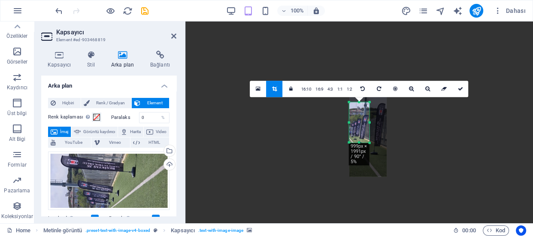
drag, startPoint x: 365, startPoint y: 124, endPoint x: 364, endPoint y: 133, distance: 8.2
click at [364, 133] on div at bounding box center [367, 136] width 37 height 81
click at [458, 87] on icon at bounding box center [459, 88] width 5 height 5
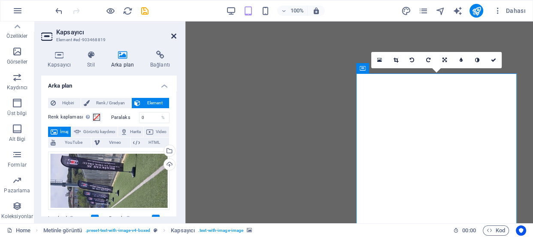
click at [171, 33] on icon at bounding box center [173, 36] width 5 height 7
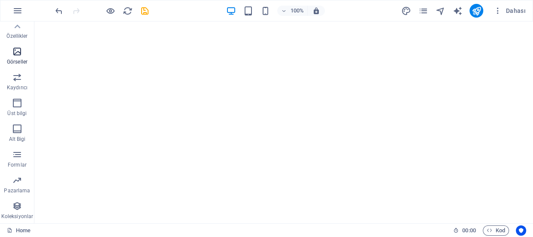
click at [16, 51] on icon "button" at bounding box center [17, 51] width 10 height 10
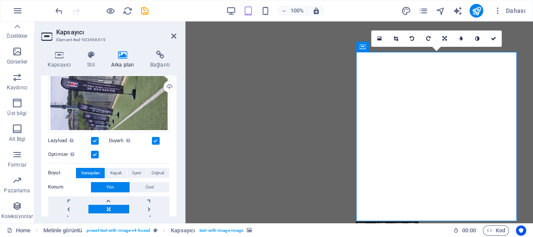
scroll to position [117, 0]
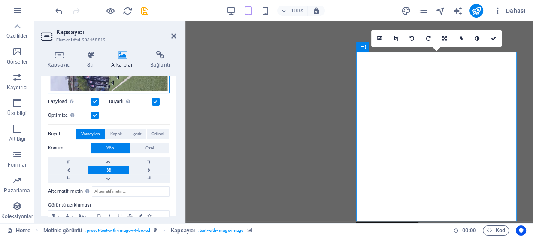
click at [114, 81] on div "Dosyaları buraya sürükleyin, dosyaları seçmek için tıklayın veya Dosyalardan ya…" at bounding box center [108, 64] width 121 height 58
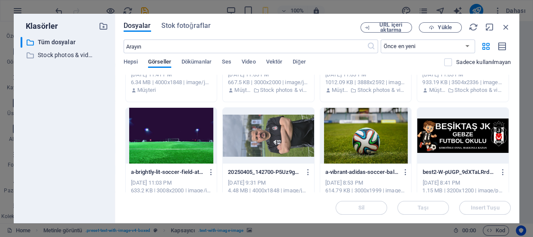
scroll to position [0, 0]
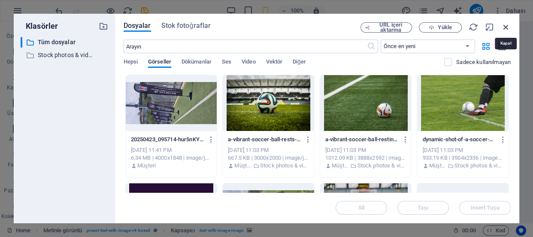
click at [506, 25] on icon "button" at bounding box center [505, 26] width 9 height 9
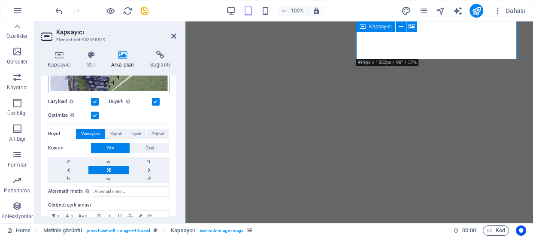
scroll to position [78, 0]
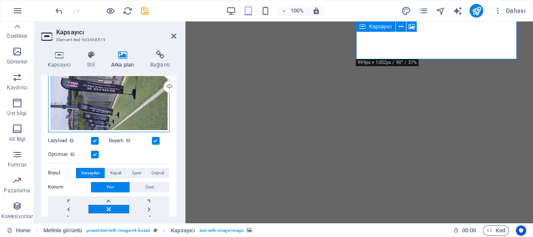
click at [109, 101] on div "Dosyaları buraya sürükleyin, dosyaları seçmek için tıklayın veya Dosyalardan ya…" at bounding box center [108, 103] width 121 height 58
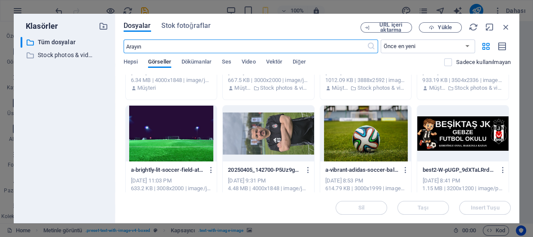
click at [355, 130] on div at bounding box center [365, 134] width 91 height 56
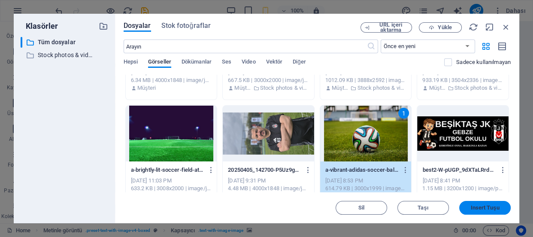
click at [479, 205] on span "Insert Tuşu" at bounding box center [484, 207] width 29 height 5
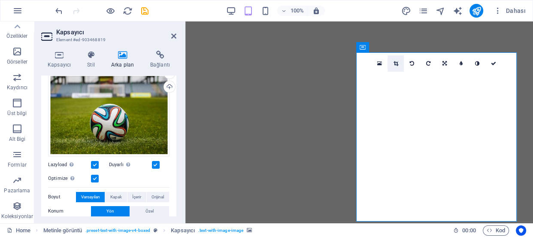
click at [398, 62] on link at bounding box center [395, 63] width 16 height 16
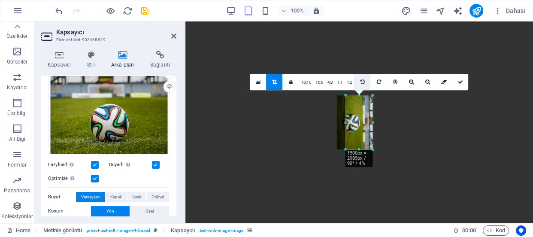
click at [361, 80] on icon at bounding box center [362, 81] width 4 height 5
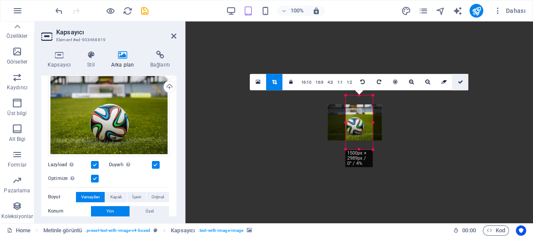
click at [458, 80] on icon at bounding box center [459, 81] width 5 height 5
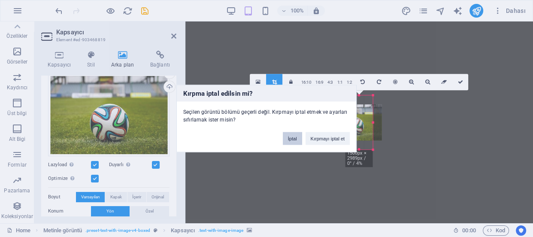
click at [293, 135] on button "İptal" at bounding box center [292, 138] width 19 height 13
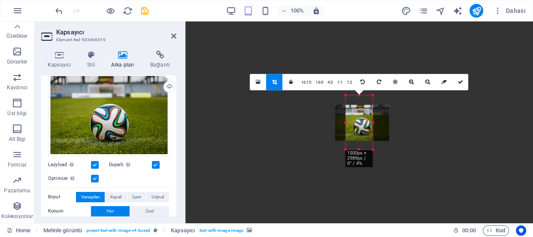
drag, startPoint x: 359, startPoint y: 128, endPoint x: 365, endPoint y: 129, distance: 6.9
click at [365, 129] on div at bounding box center [362, 123] width 54 height 36
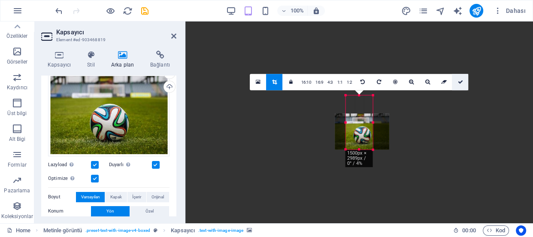
click at [461, 82] on icon at bounding box center [459, 81] width 5 height 5
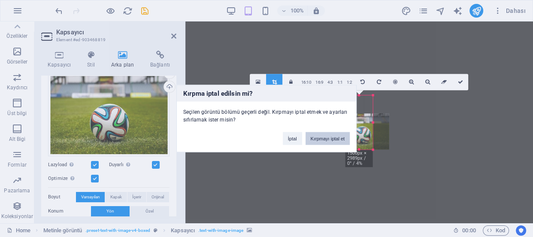
click at [325, 140] on button "Kırpmayı iptal et" at bounding box center [327, 138] width 44 height 13
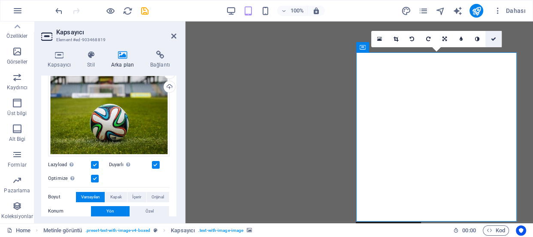
click at [495, 39] on icon at bounding box center [493, 38] width 5 height 5
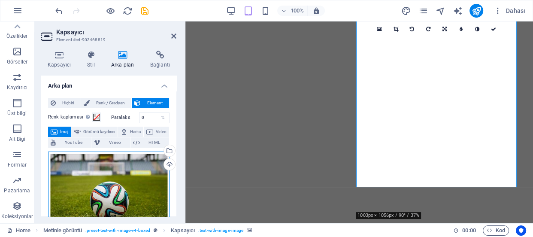
click at [106, 180] on div "Dosyaları buraya sürükleyin, dosyaları seçmek için tıklayın veya Dosyalardan ya…" at bounding box center [108, 192] width 121 height 82
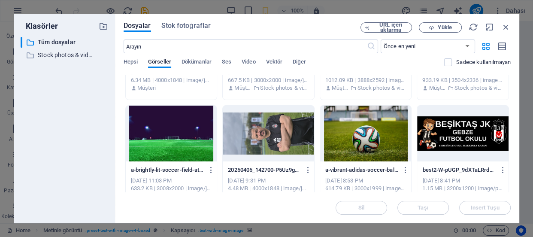
click at [377, 140] on div at bounding box center [365, 134] width 91 height 56
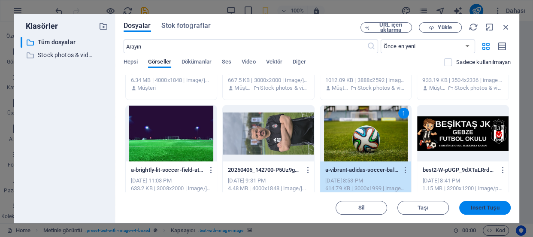
click at [483, 208] on span "Insert Tuşu" at bounding box center [484, 207] width 29 height 5
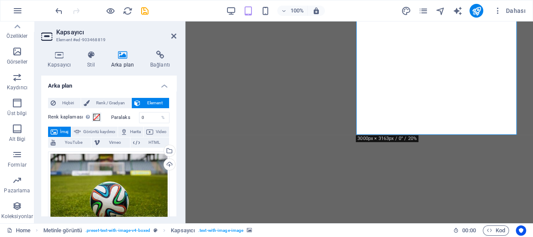
click at [178, 152] on div "Kapsayıcı Stil Arka plan Bağlantı Boyut Yükseklik Varsayılan px rem % vh vw Min…" at bounding box center [108, 133] width 149 height 179
click at [175, 36] on icon at bounding box center [173, 36] width 5 height 7
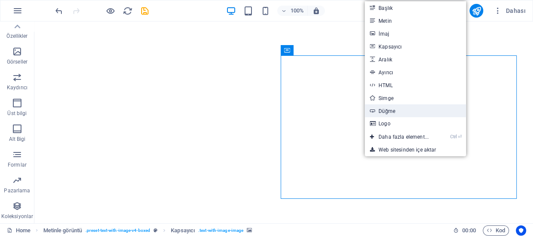
click at [396, 109] on link "Düğme" at bounding box center [415, 110] width 101 height 13
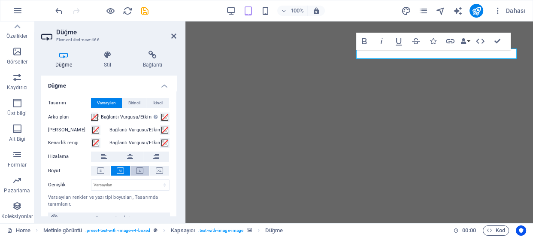
click at [140, 172] on icon at bounding box center [139, 170] width 7 height 6
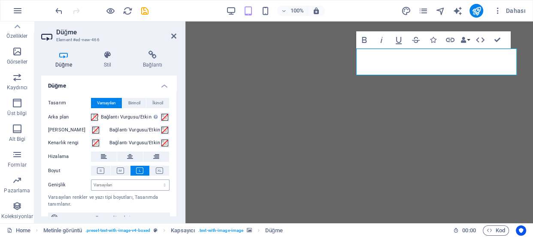
scroll to position [13, 0]
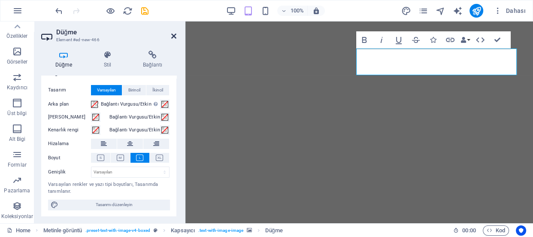
click at [175, 36] on icon at bounding box center [173, 36] width 5 height 7
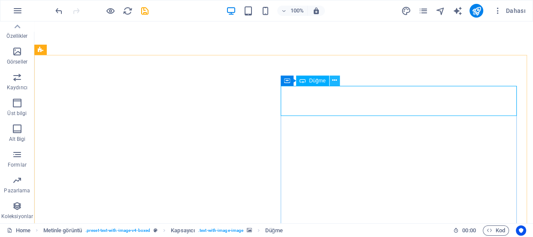
click at [335, 80] on icon at bounding box center [334, 80] width 5 height 9
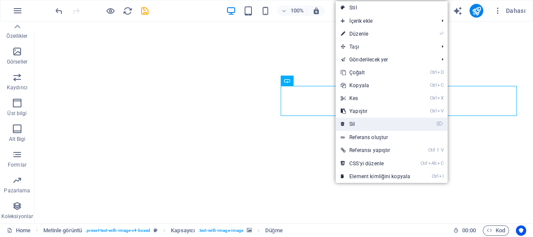
click at [359, 120] on link "⌦ Sil" at bounding box center [375, 124] width 80 height 13
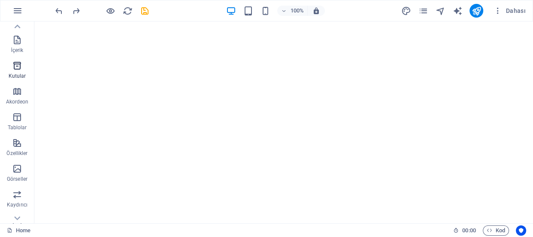
scroll to position [0, 0]
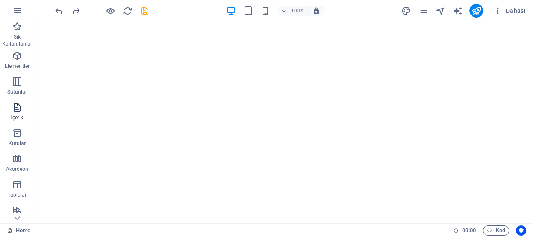
click at [16, 108] on icon "button" at bounding box center [17, 107] width 10 height 10
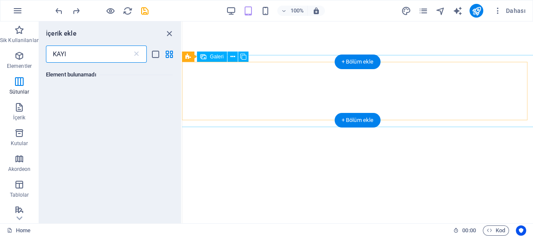
type input "KAYI"
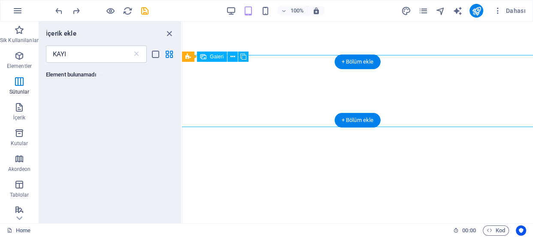
select select "4"
select select "px"
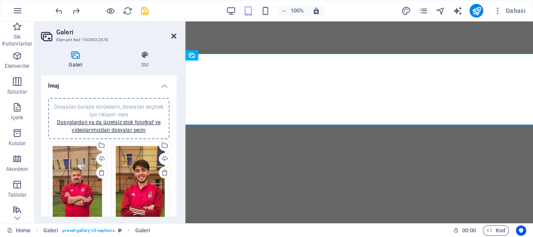
click at [174, 36] on icon at bounding box center [173, 36] width 5 height 7
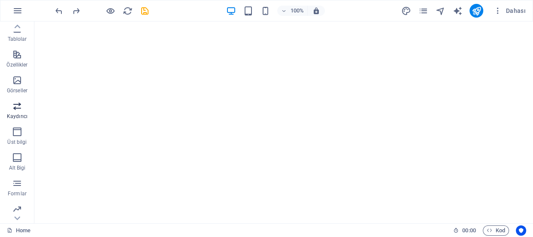
scroll to position [184, 0]
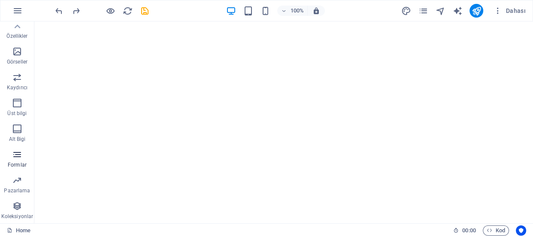
click at [17, 159] on icon "button" at bounding box center [17, 154] width 10 height 10
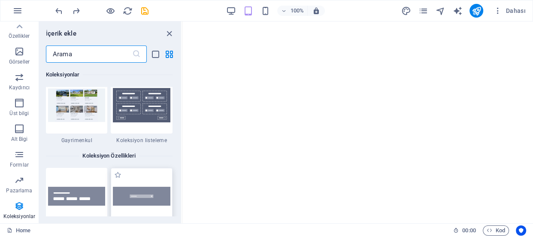
scroll to position [8218, 0]
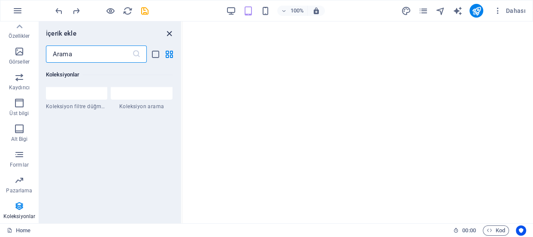
click at [169, 31] on icon "close panel" at bounding box center [169, 34] width 10 height 10
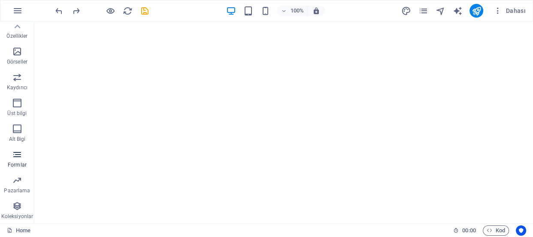
click at [17, 161] on p "Formlar" at bounding box center [17, 164] width 19 height 7
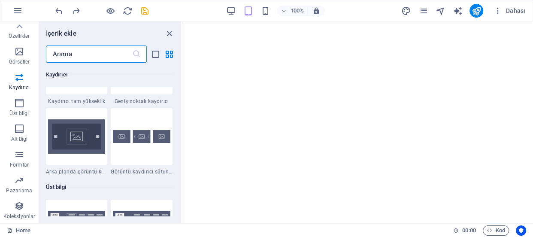
scroll to position [4857, 0]
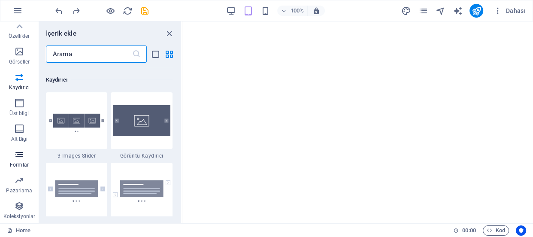
click at [15, 159] on icon "button" at bounding box center [19, 154] width 10 height 10
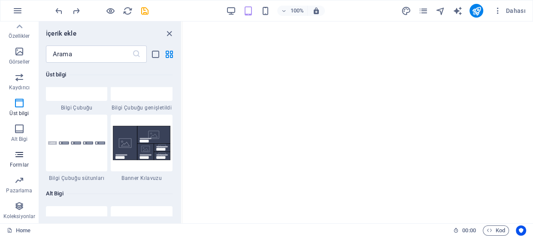
scroll to position [6261, 0]
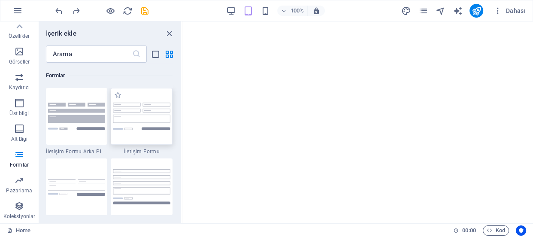
click at [135, 115] on img at bounding box center [141, 117] width 57 height 28
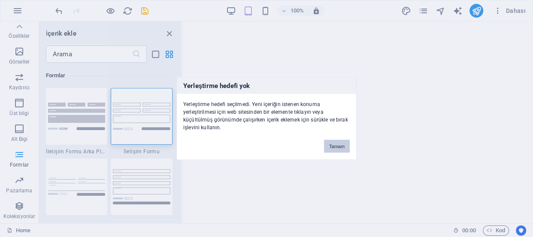
click at [332, 146] on button "Tamam" at bounding box center [337, 146] width 26 height 13
